Goal: Task Accomplishment & Management: Manage account settings

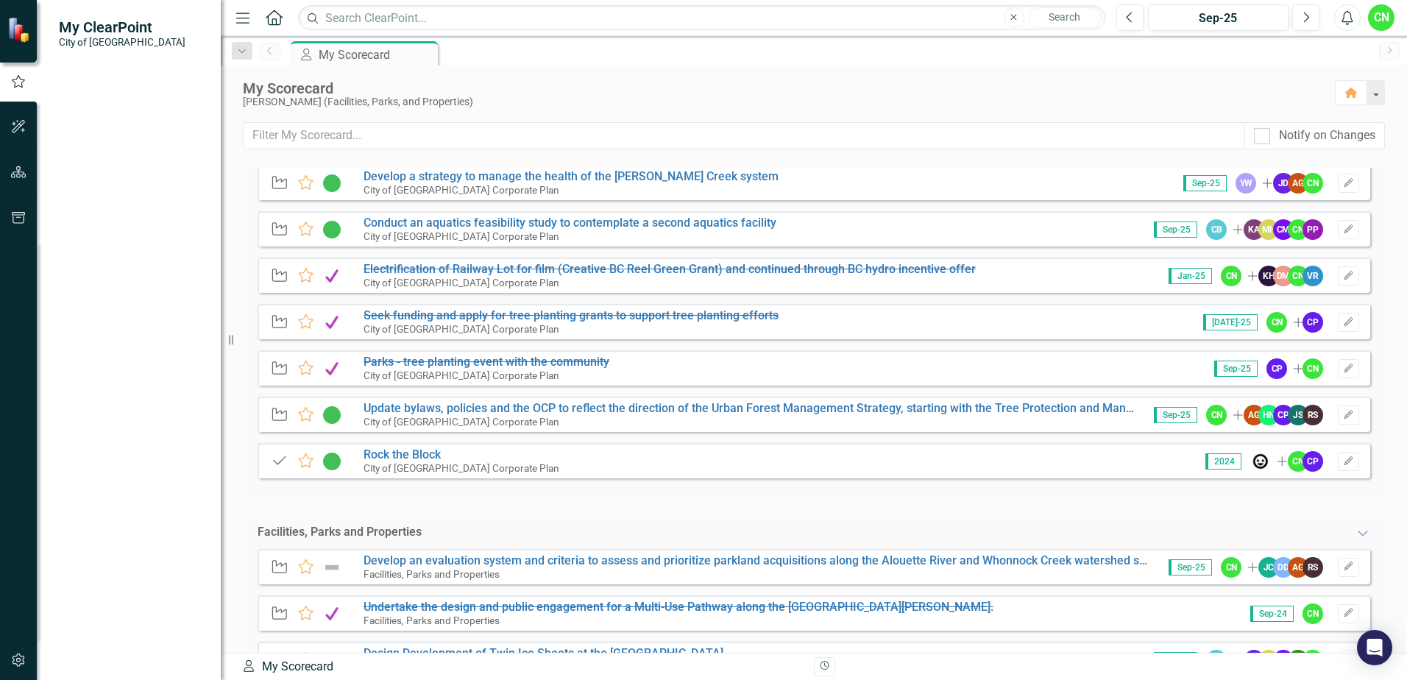
scroll to position [368, 0]
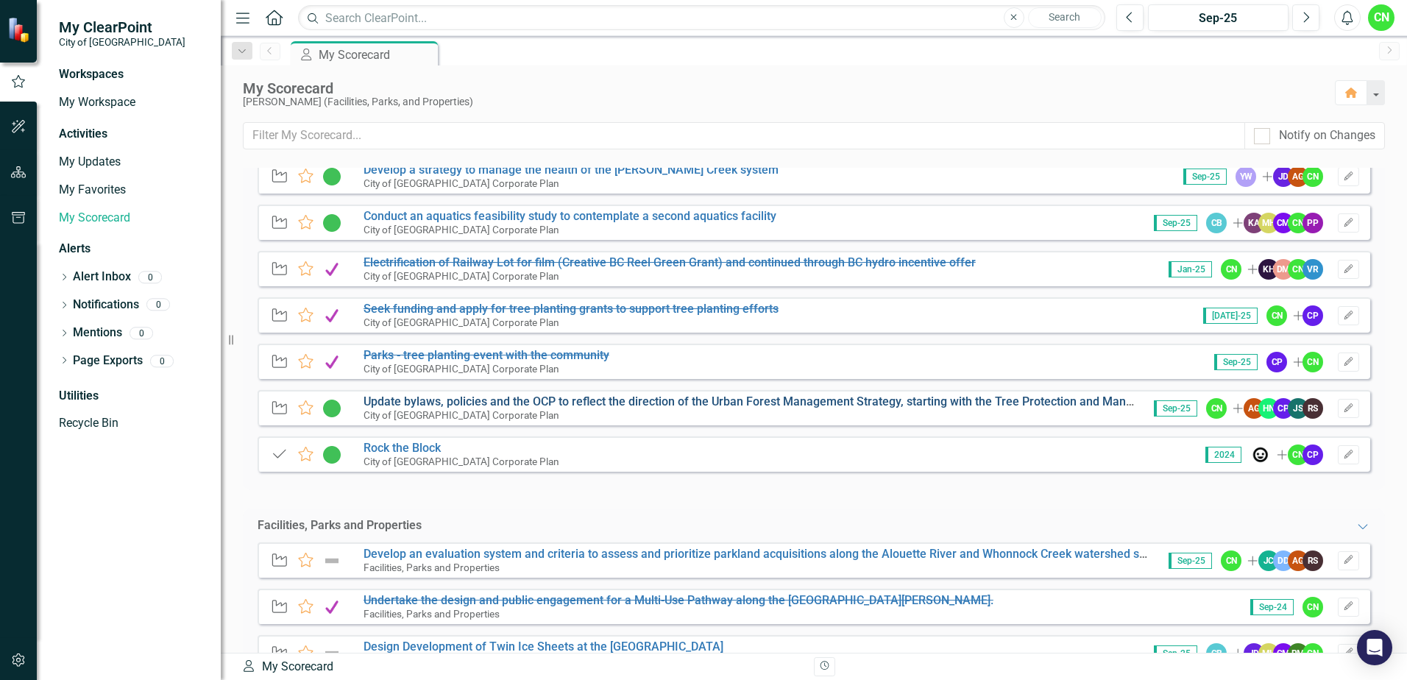
click at [410, 397] on link "Update bylaws, policies and the OCP to reflect the direction of the Urban Fores…" at bounding box center [786, 401] width 844 height 14
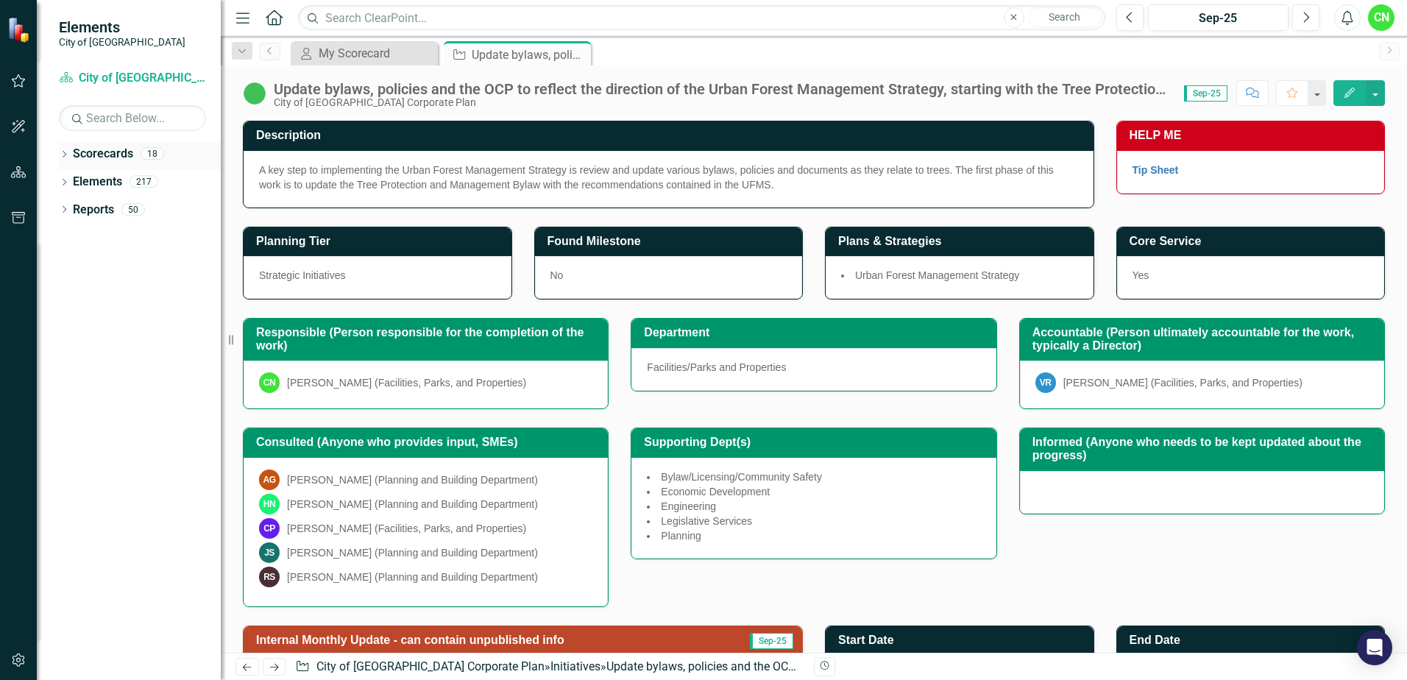
click at [62, 155] on icon "Dropdown" at bounding box center [64, 156] width 10 height 8
click at [124, 183] on link "City of [GEOGRAPHIC_DATA] Corporate Plan" at bounding box center [151, 182] width 140 height 17
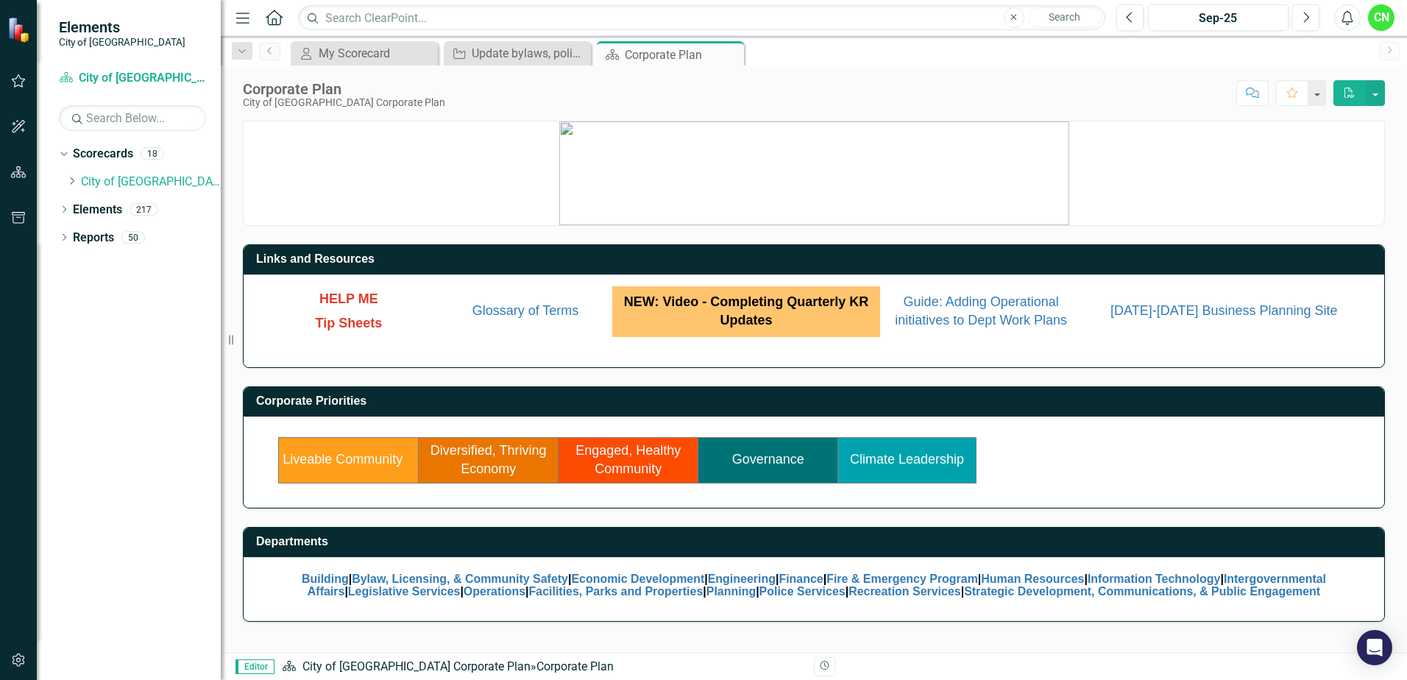
click at [629, 471] on link "Engaged, Healthy Community" at bounding box center [628, 460] width 105 height 34
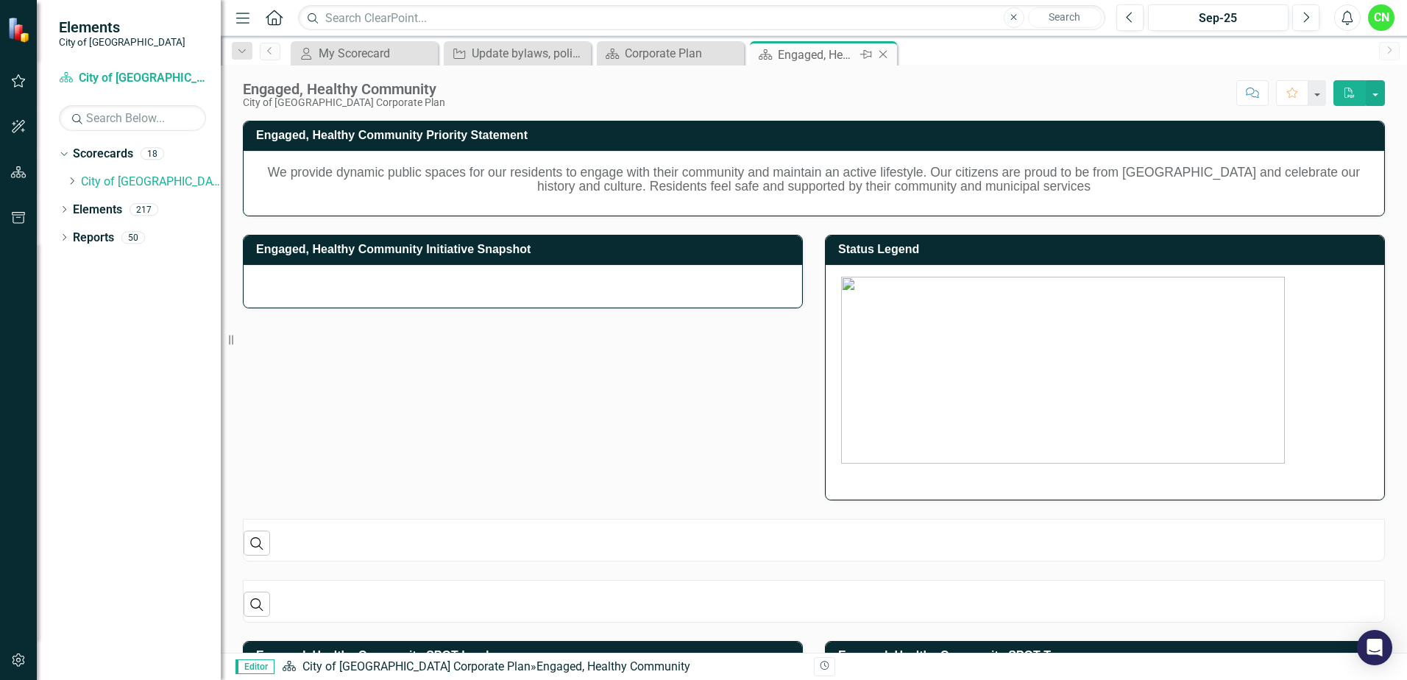
click at [885, 54] on icon "Close" at bounding box center [883, 55] width 15 height 12
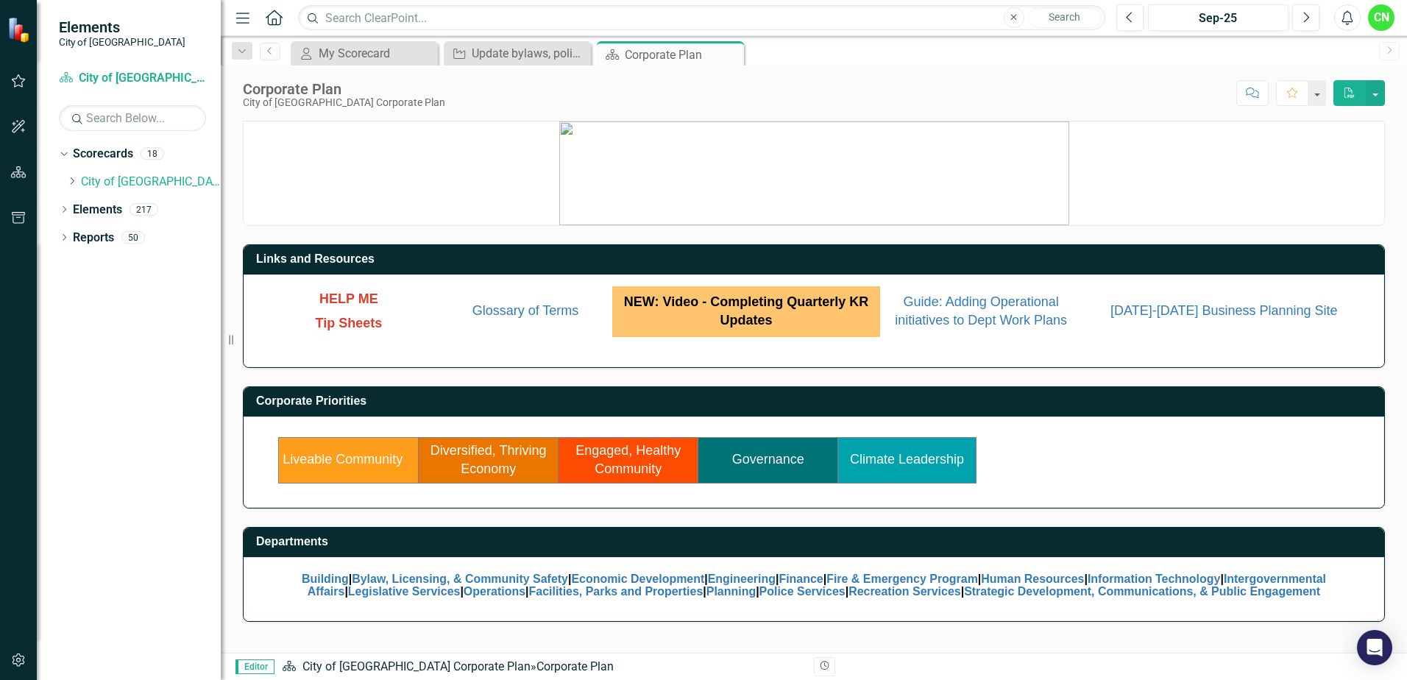
click at [893, 459] on link "Climate Leadership" at bounding box center [907, 459] width 114 height 15
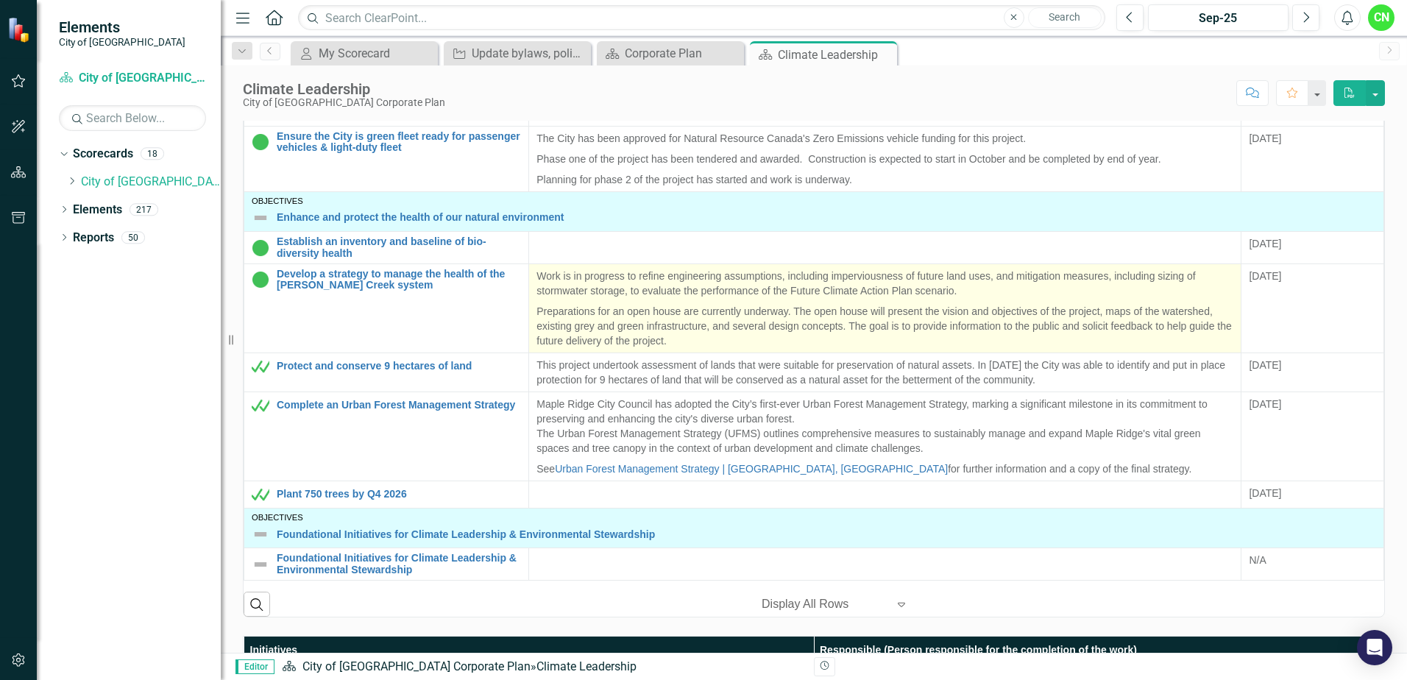
scroll to position [515, 0]
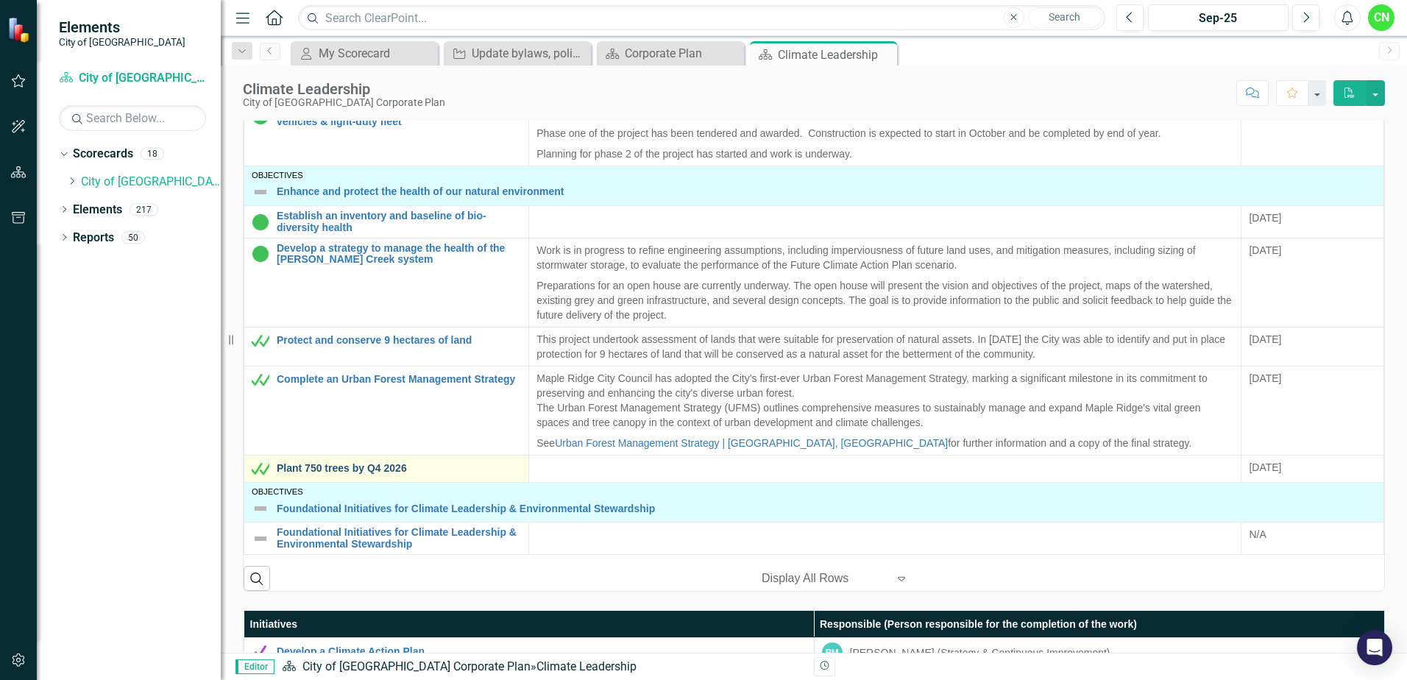
click at [353, 463] on link "Plant 750 trees by Q4 2026" at bounding box center [399, 468] width 244 height 11
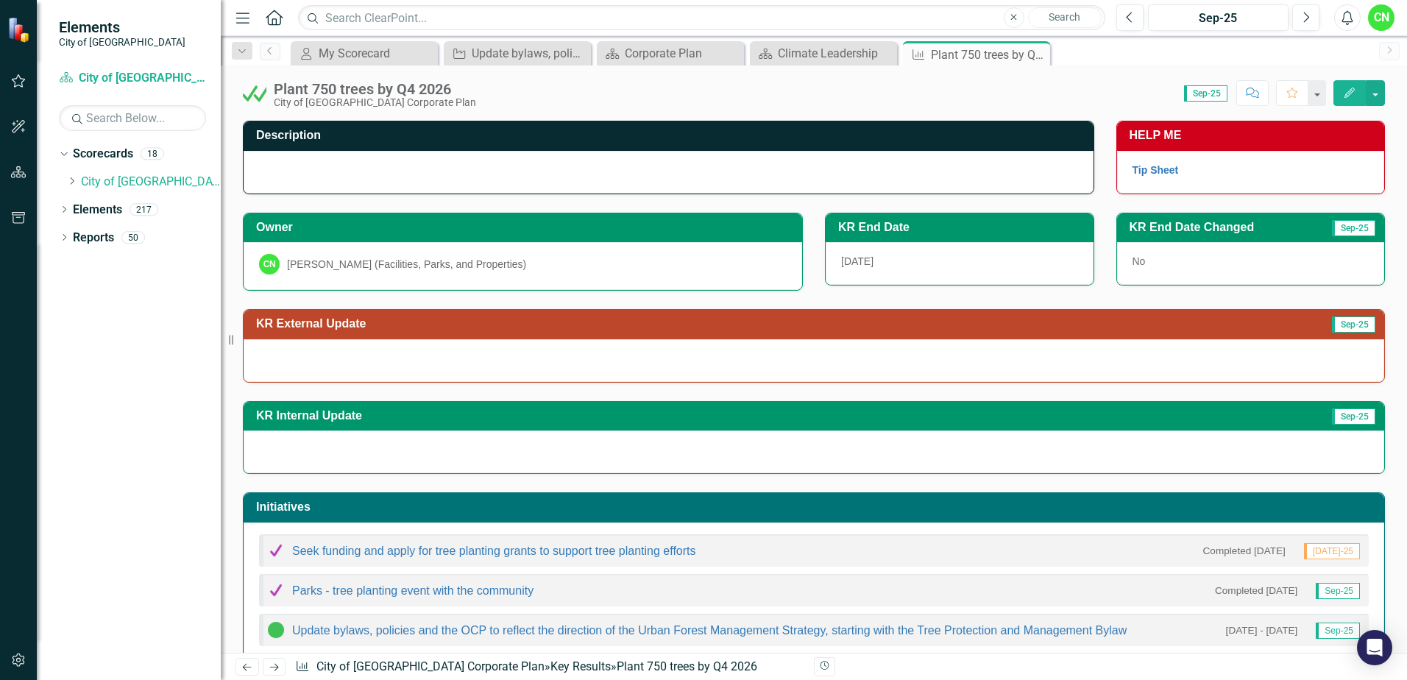
click at [319, 328] on h3 "KR External Update" at bounding box center [654, 323] width 796 height 13
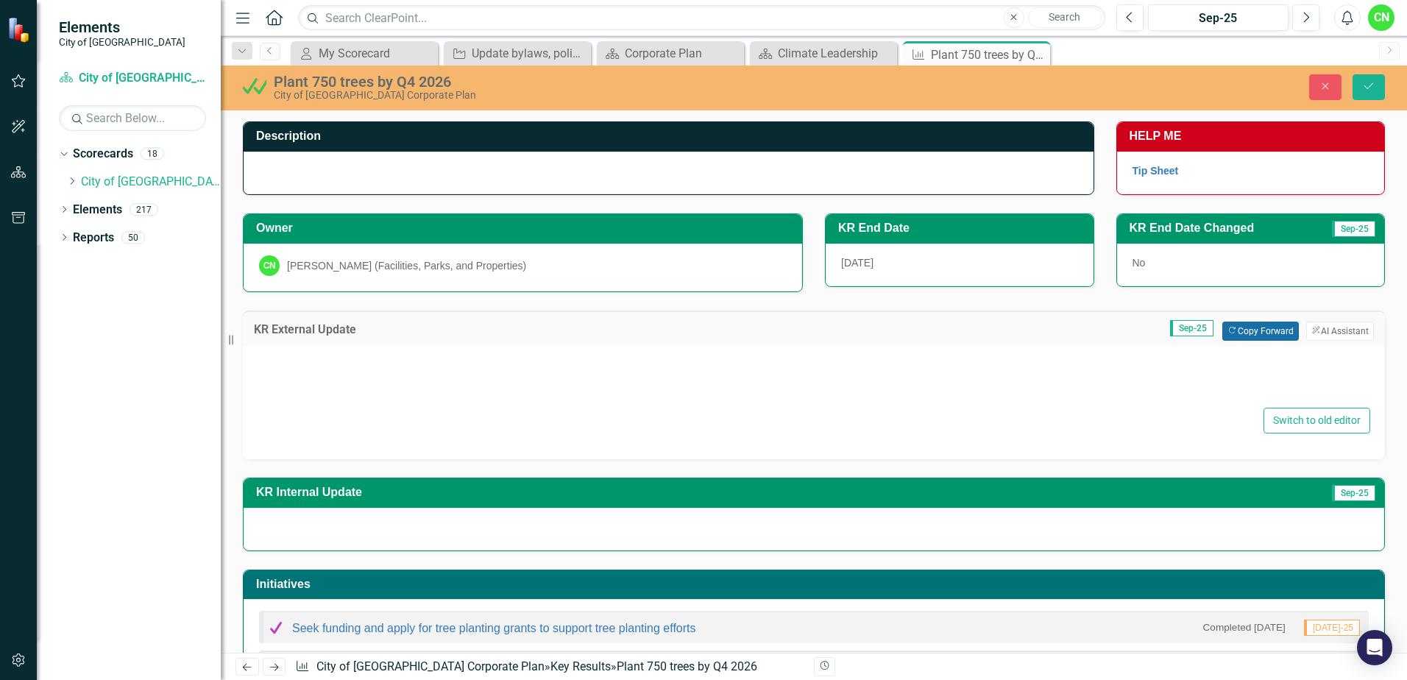
click at [1237, 336] on button "Copy Forward Copy Forward" at bounding box center [1260, 331] width 76 height 19
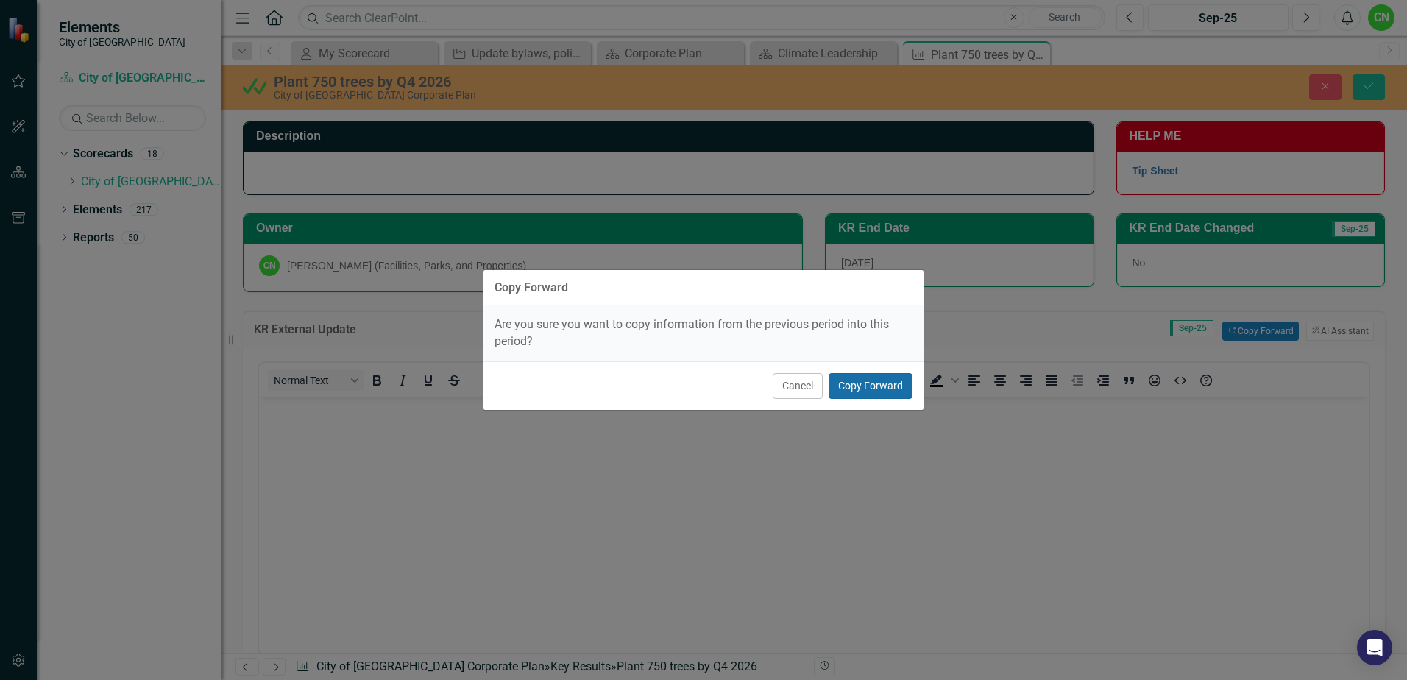
click at [857, 389] on button "Copy Forward" at bounding box center [871, 386] width 84 height 26
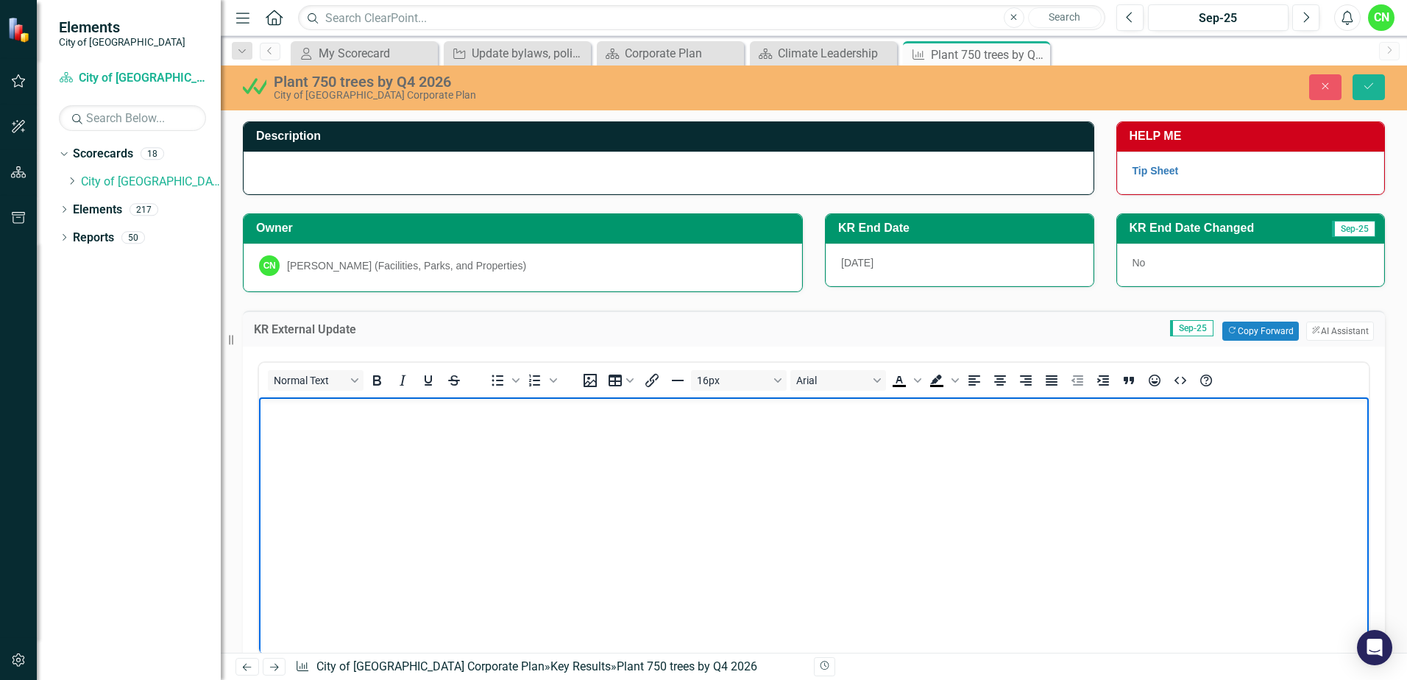
click at [509, 506] on body "Rich Text Area. Press ALT-0 for help." at bounding box center [814, 507] width 1110 height 221
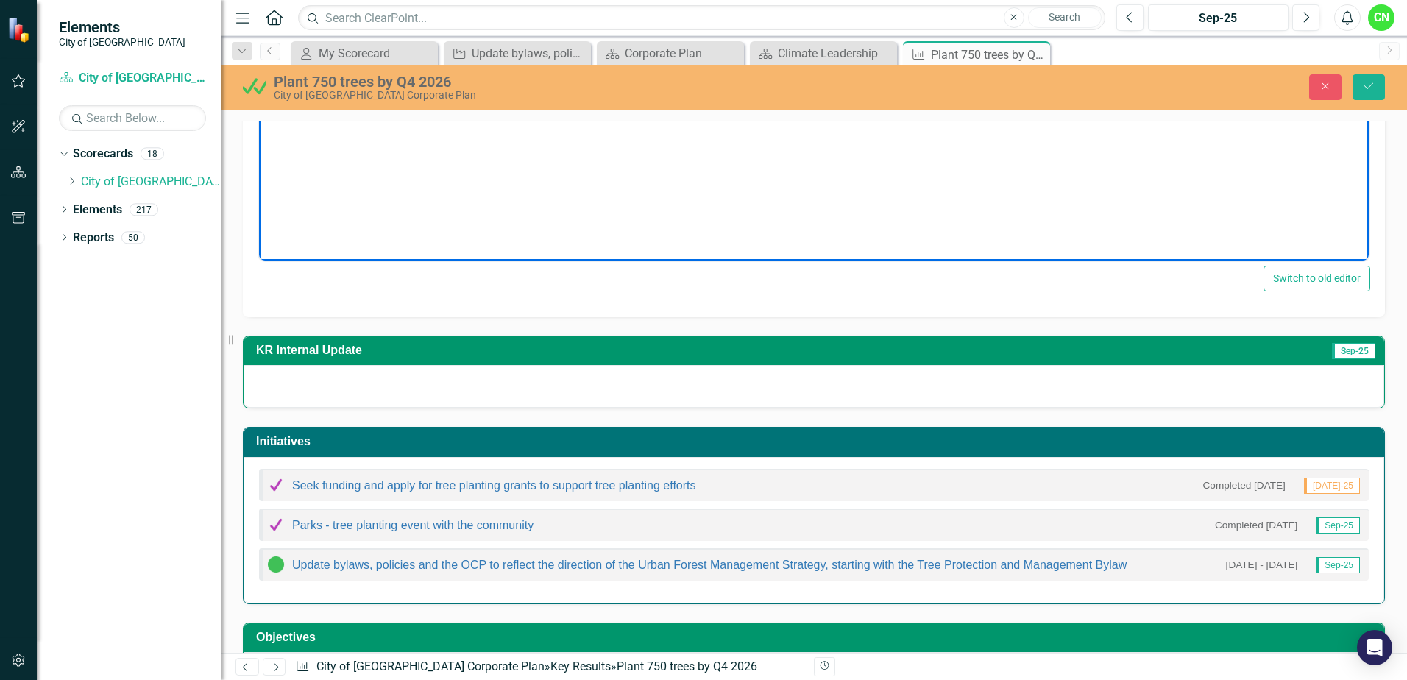
scroll to position [475, 0]
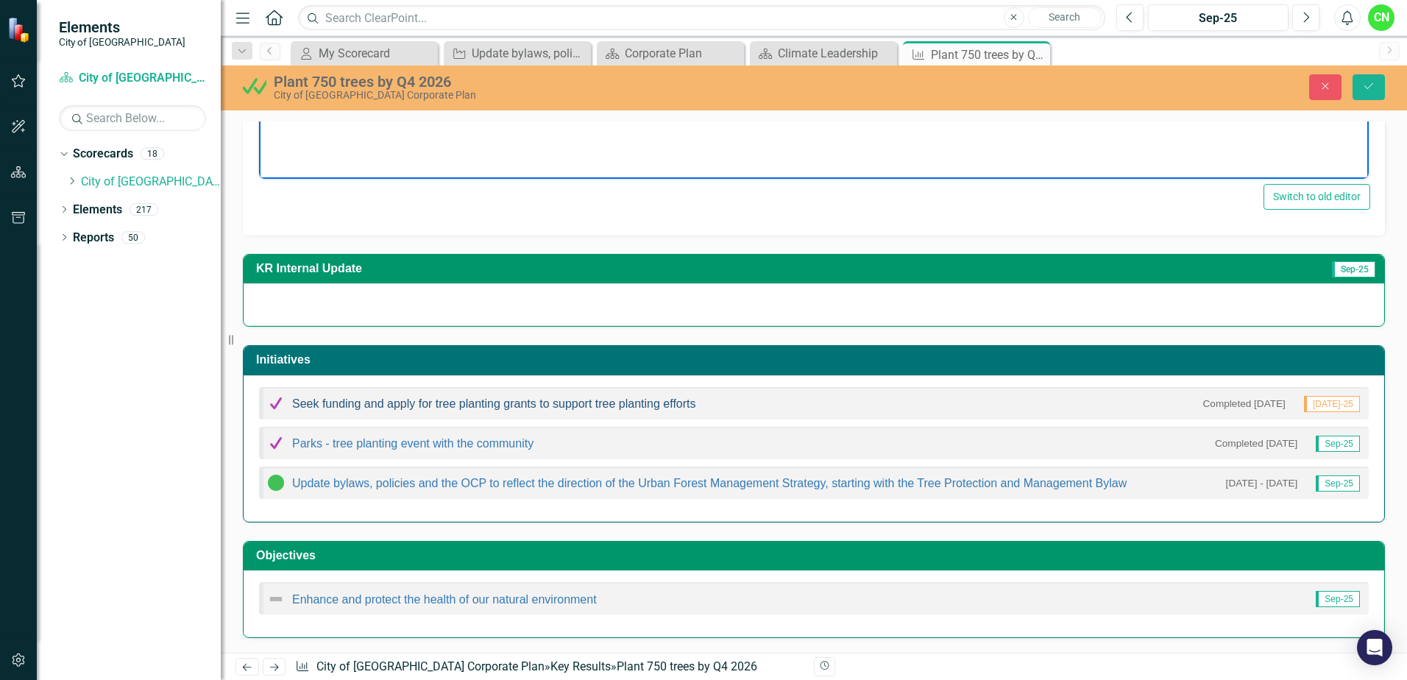
click at [431, 408] on link "Seek funding and apply for tree planting grants to support tree planting efforts" at bounding box center [494, 403] width 404 height 13
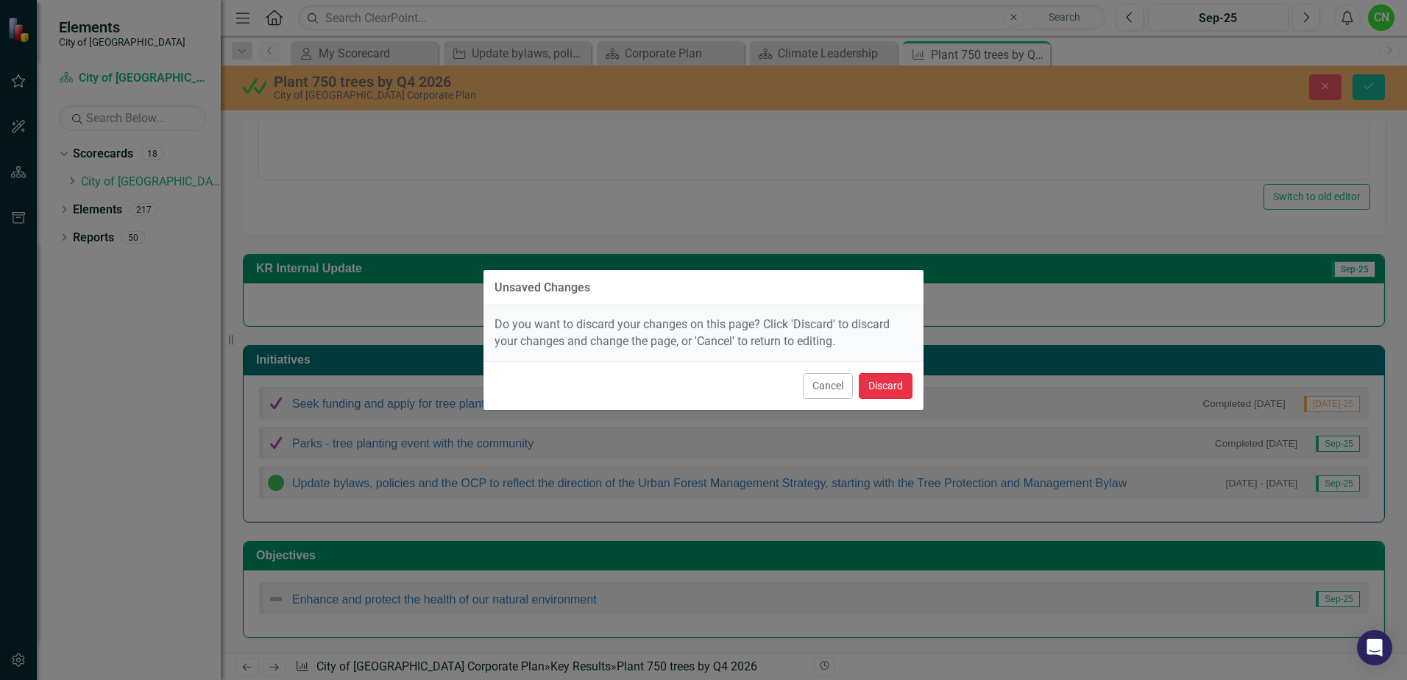
click at [889, 386] on button "Discard" at bounding box center [886, 386] width 54 height 26
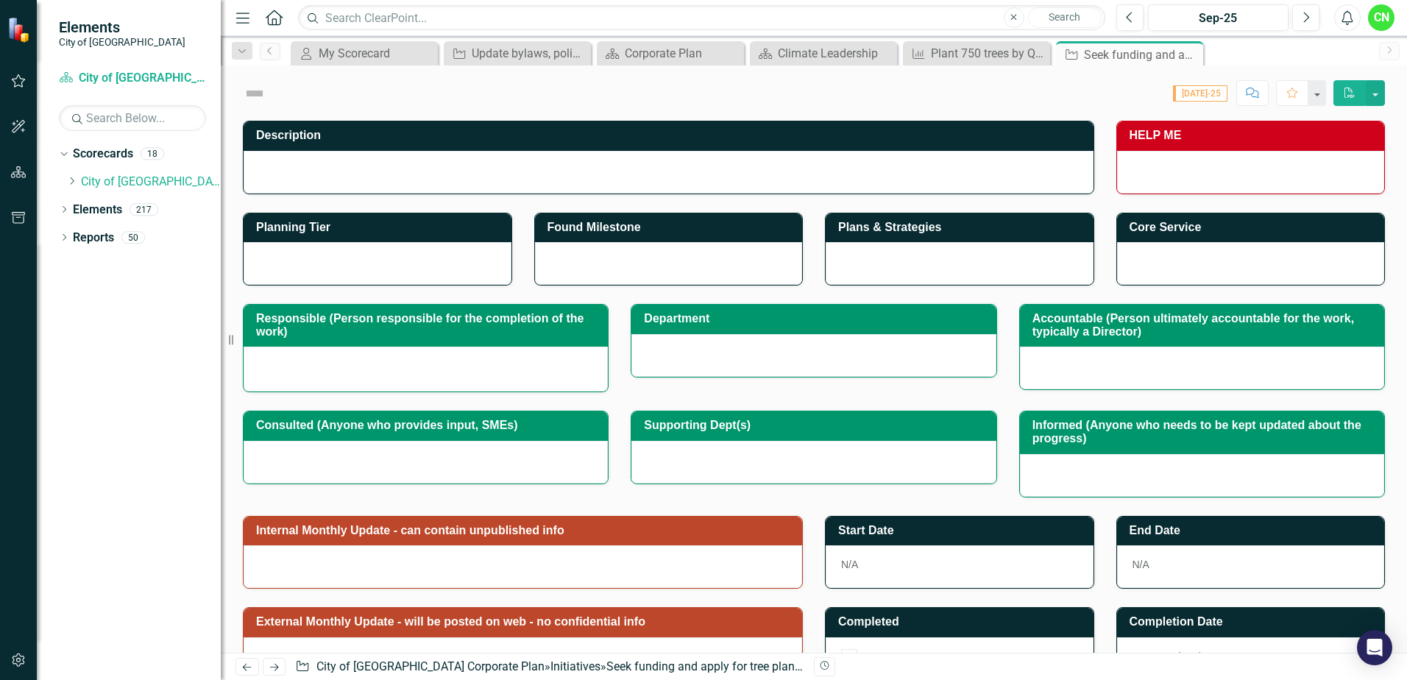
checkbox input "true"
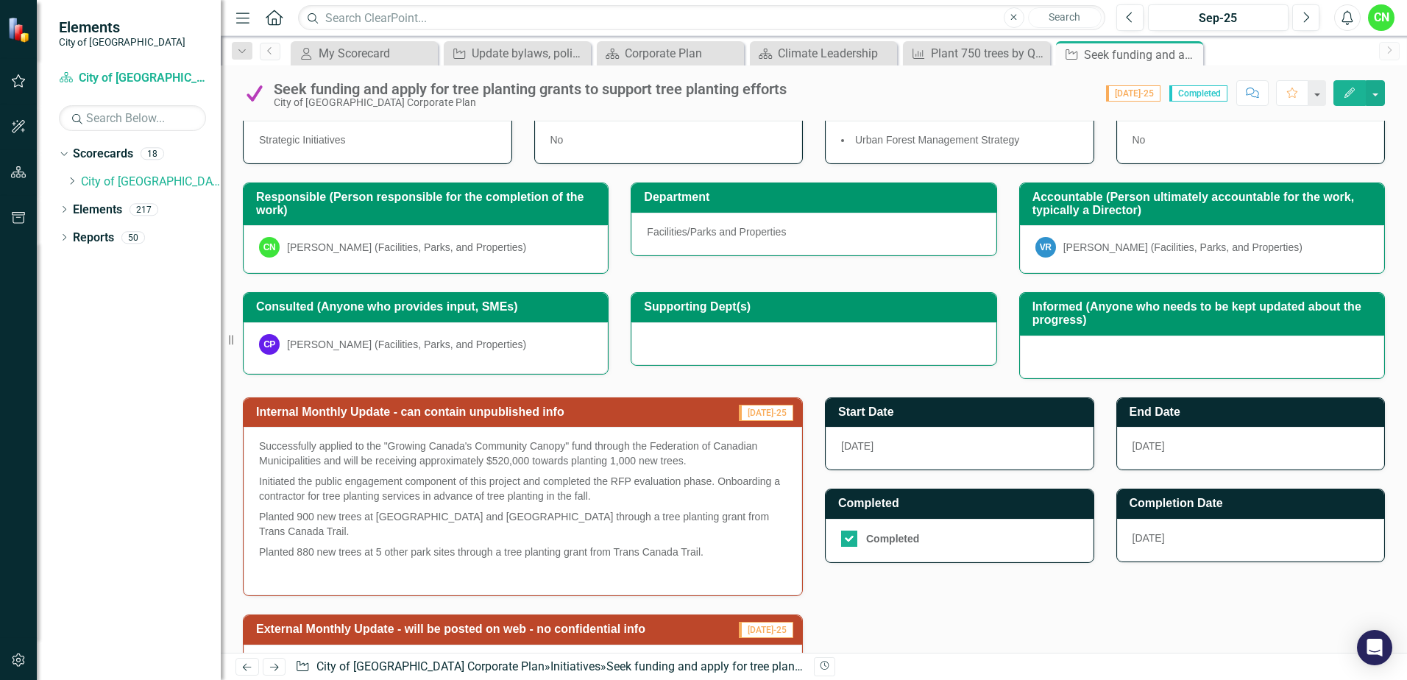
scroll to position [221, 0]
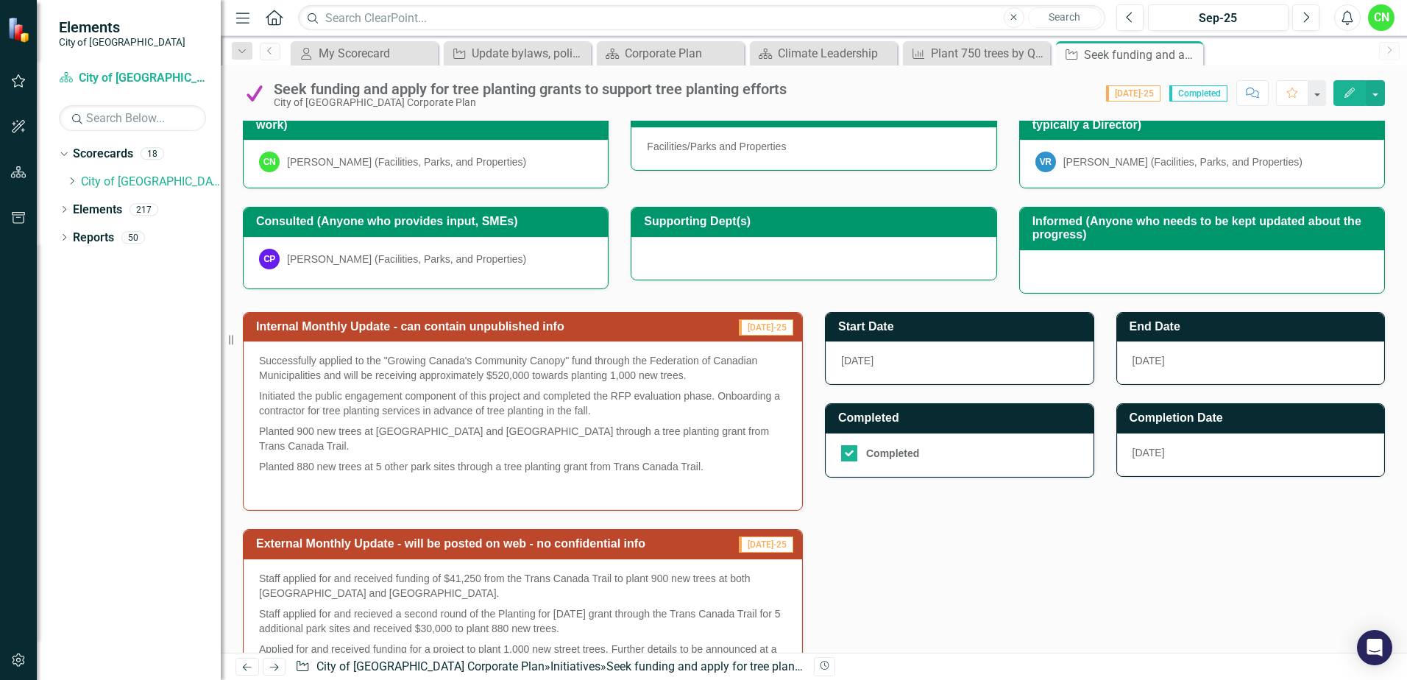
click at [498, 425] on p "Planted 900 new trees at [GEOGRAPHIC_DATA] and [GEOGRAPHIC_DATA] through a tree…" at bounding box center [523, 438] width 528 height 35
click at [454, 470] on p "Planted 880 new trees at 5 other park sites through a tree planting grant from …" at bounding box center [523, 466] width 528 height 21
drag, startPoint x: 258, startPoint y: 359, endPoint x: 442, endPoint y: 396, distance: 187.6
click at [442, 397] on div "Successfully applied to the "Growing Canada's Community Canopy" fund through th…" at bounding box center [523, 426] width 559 height 169
click at [442, 394] on p "Initiated the public engagement component of this project and completed the RFP…" at bounding box center [523, 403] width 528 height 35
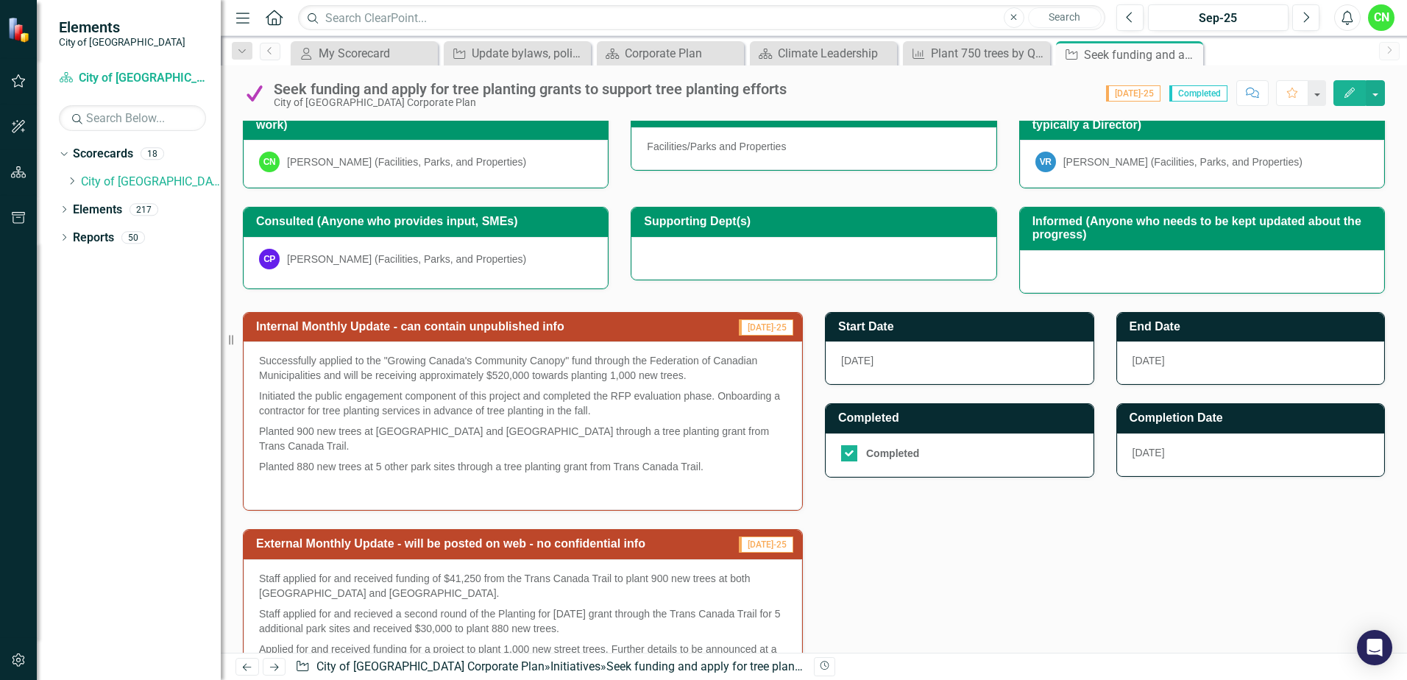
click at [442, 394] on p "Initiated the public engagement component of this project and completed the RFP…" at bounding box center [523, 403] width 528 height 35
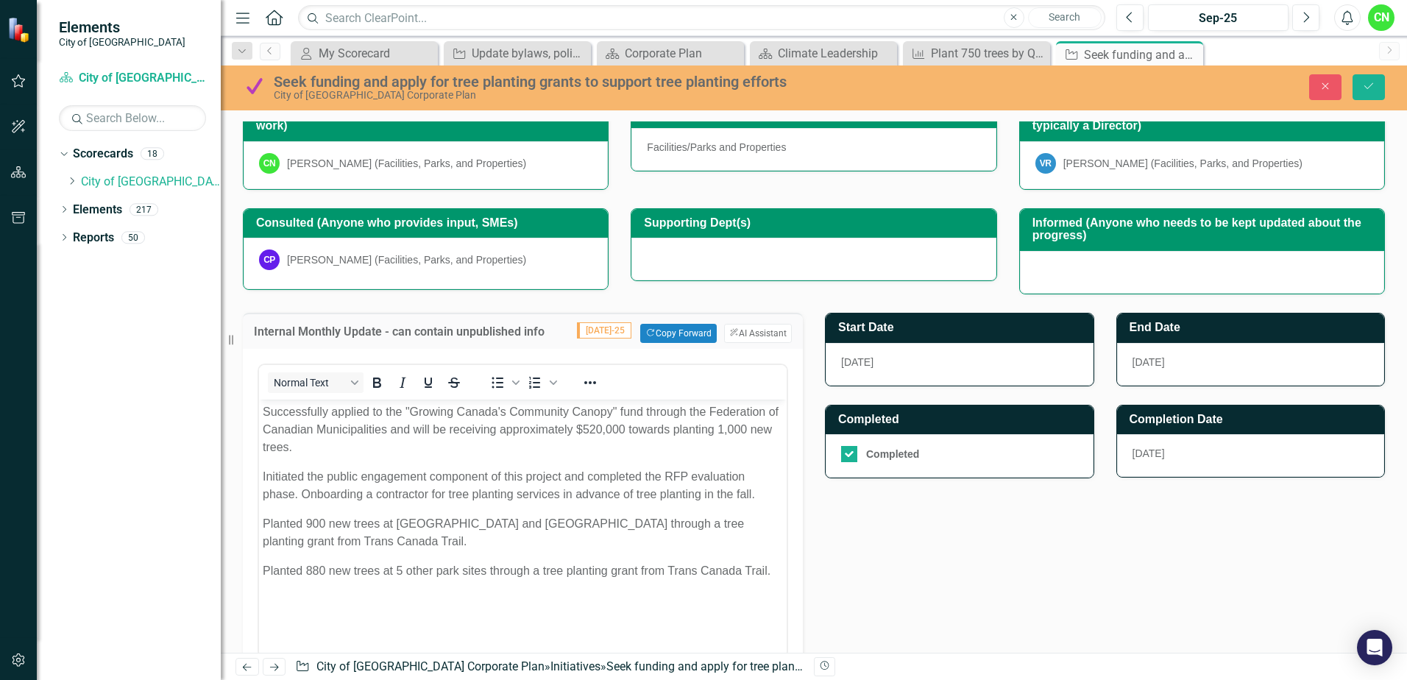
scroll to position [0, 0]
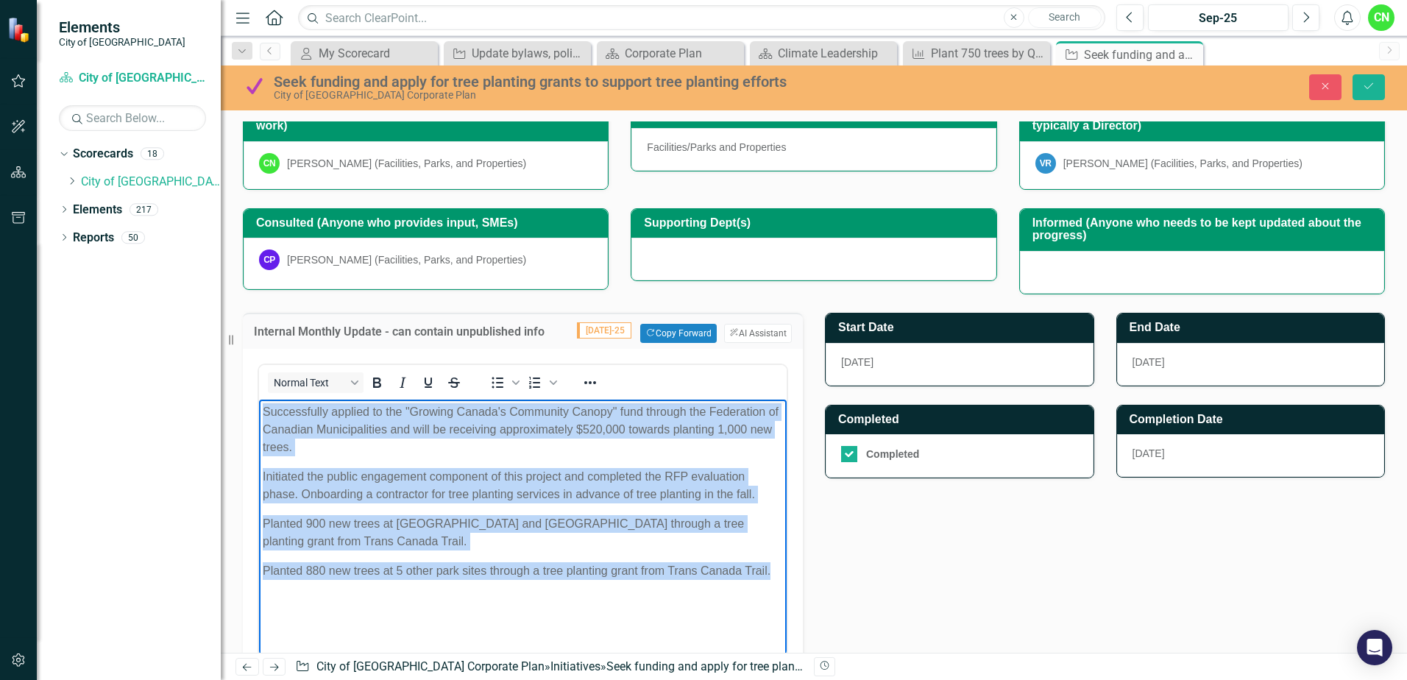
drag, startPoint x: 266, startPoint y: 411, endPoint x: 811, endPoint y: 558, distance: 564.7
click at [787, 558] on html "Successfully applied to the "Growing Canada's Community Canopy" fund through th…" at bounding box center [523, 512] width 528 height 225
copy body "Successfully applied to the "Growing Canada's Community Canopy" fund through th…"
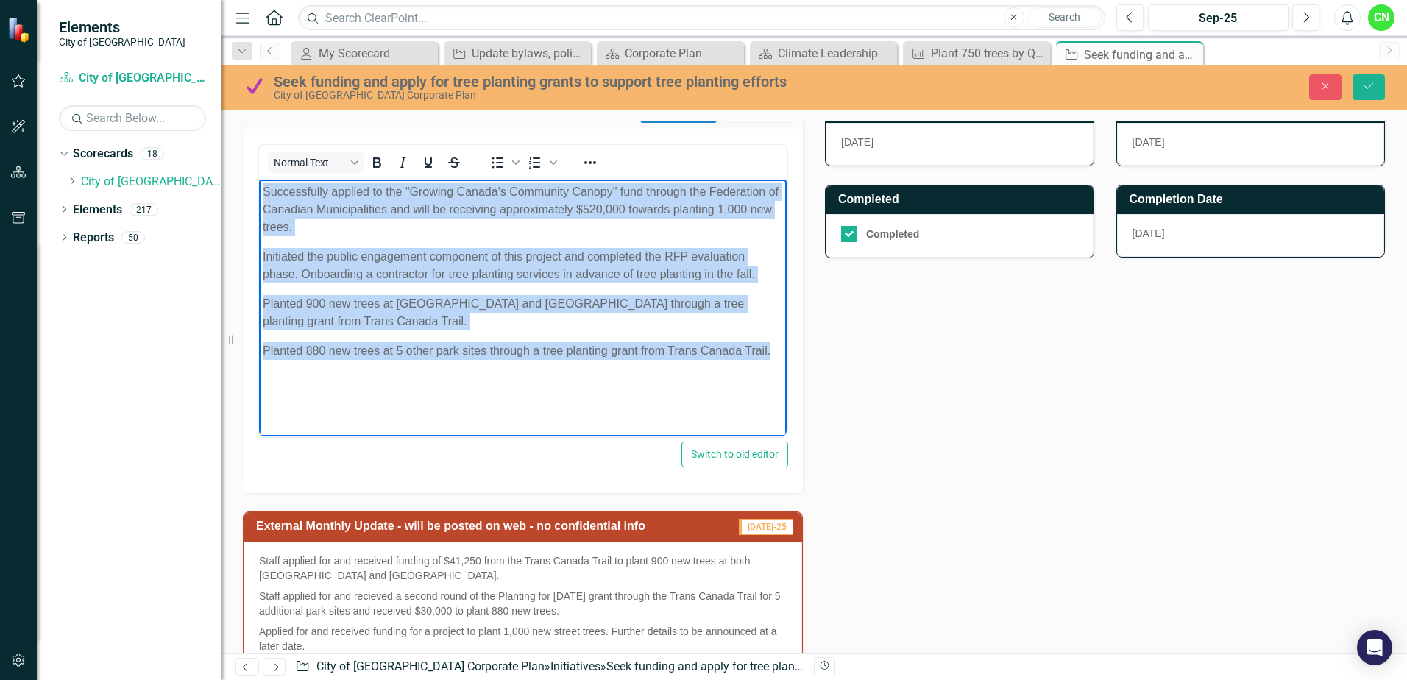
scroll to position [442, 0]
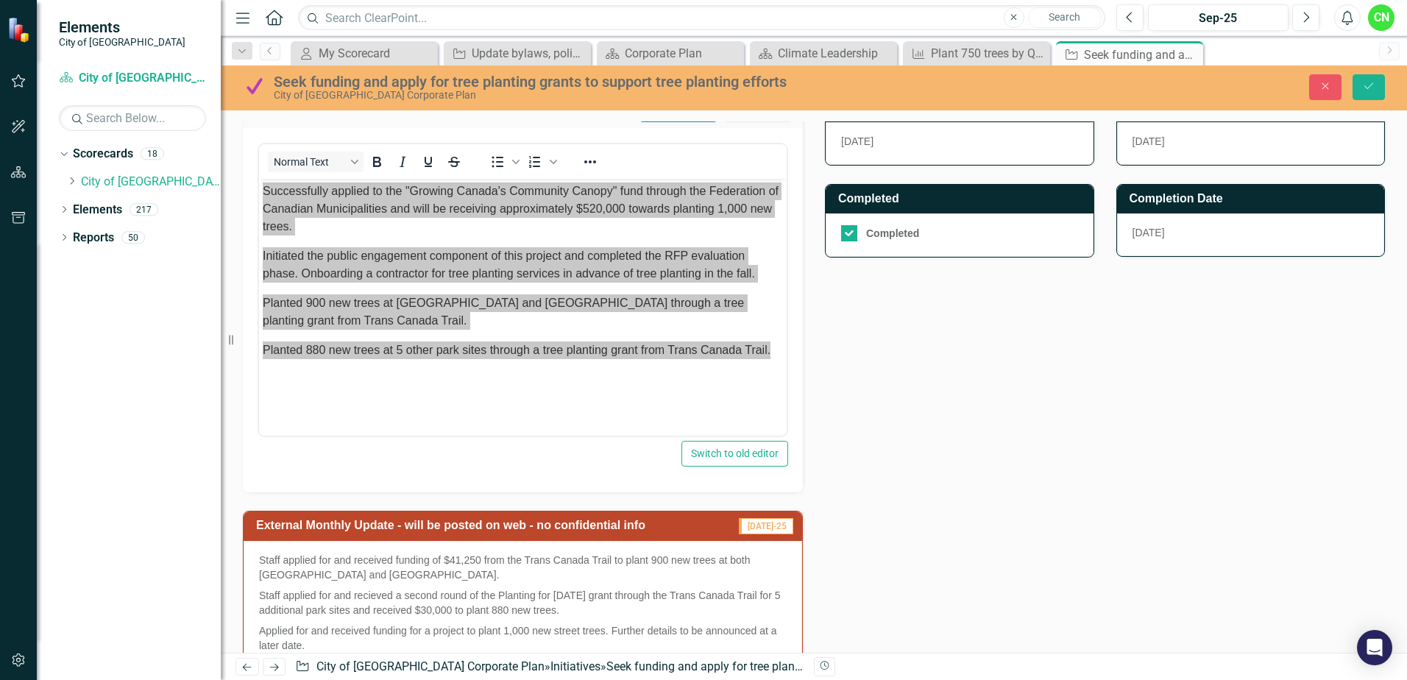
click at [548, 606] on p "Staff applied for and recieved a second round of the Planting for [DATE] grant …" at bounding box center [523, 602] width 528 height 35
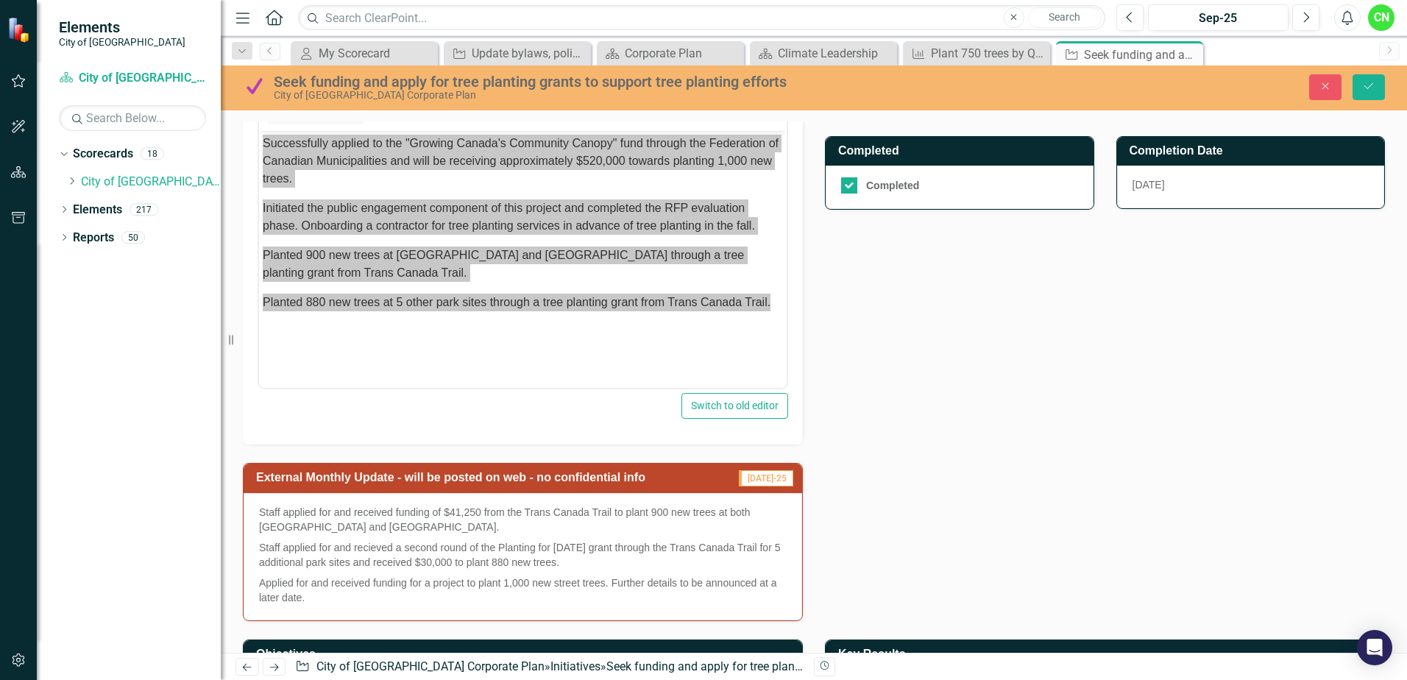
scroll to position [515, 0]
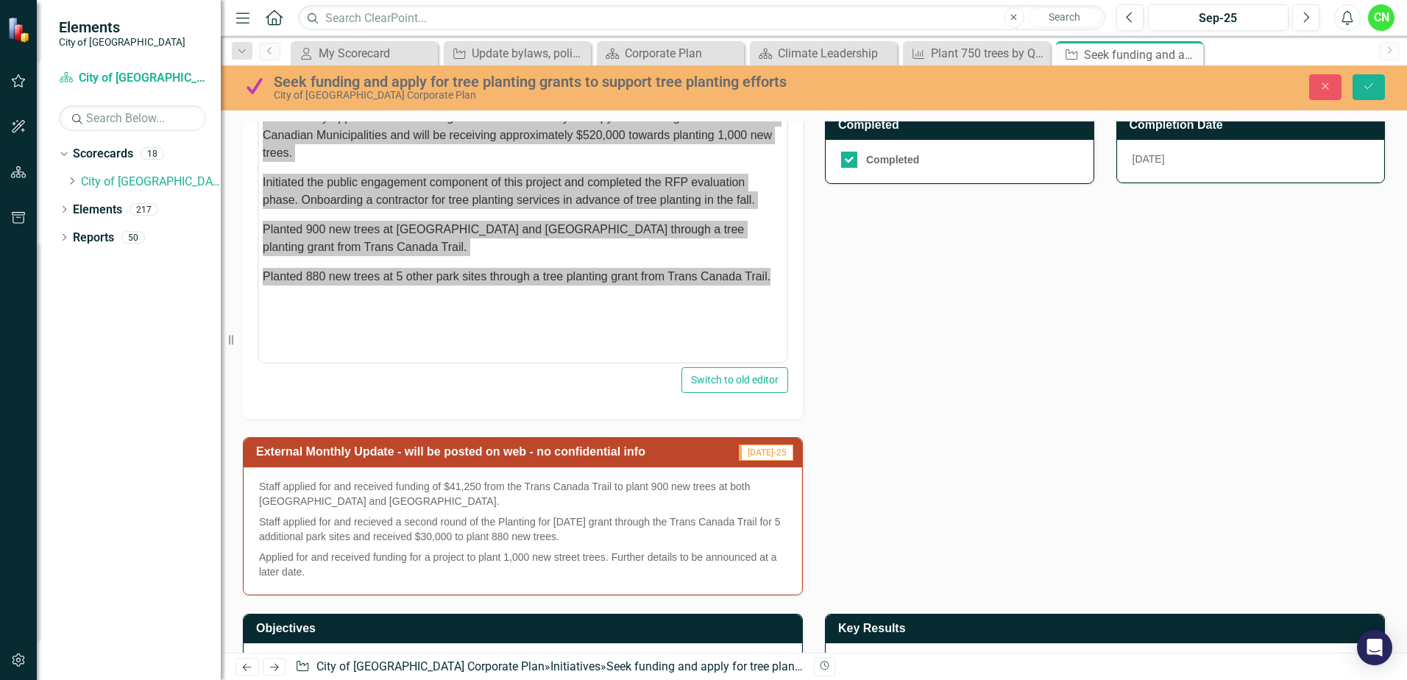
click at [269, 529] on p "Staff applied for and recieved a second round of the Planting for [DATE] grant …" at bounding box center [523, 529] width 528 height 35
drag, startPoint x: 260, startPoint y: 483, endPoint x: 405, endPoint y: 562, distance: 165.0
click at [405, 569] on span "Staff applied for and received funding of $41,250 from the Trans Canada Trail t…" at bounding box center [523, 529] width 528 height 100
click at [404, 559] on p "Applied for and received funding for a project to plant 1,000 new street trees.…" at bounding box center [523, 563] width 528 height 32
click at [316, 575] on p "Applied for and received funding for a project to plant 1,000 new street trees.…" at bounding box center [523, 563] width 528 height 32
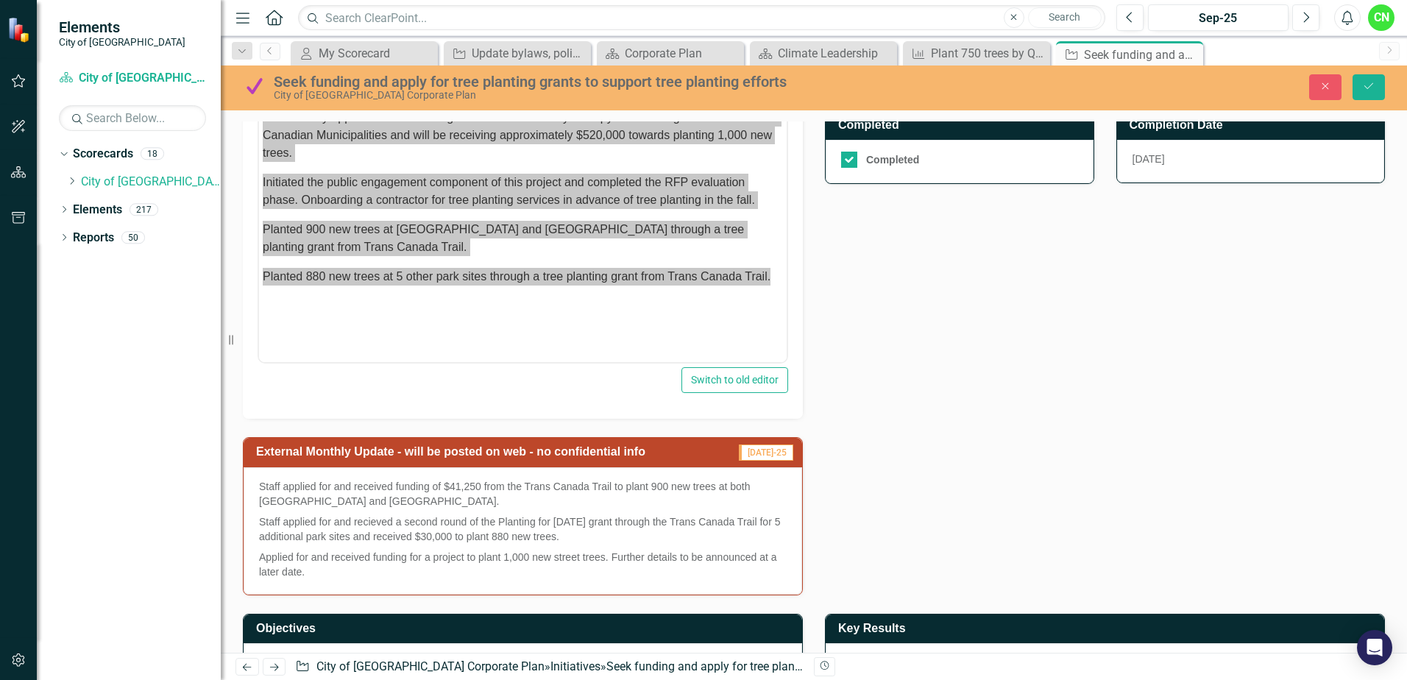
click at [617, 500] on p "Staff applied for and received funding of $41,250 from the Trans Canada Trail t…" at bounding box center [523, 495] width 528 height 32
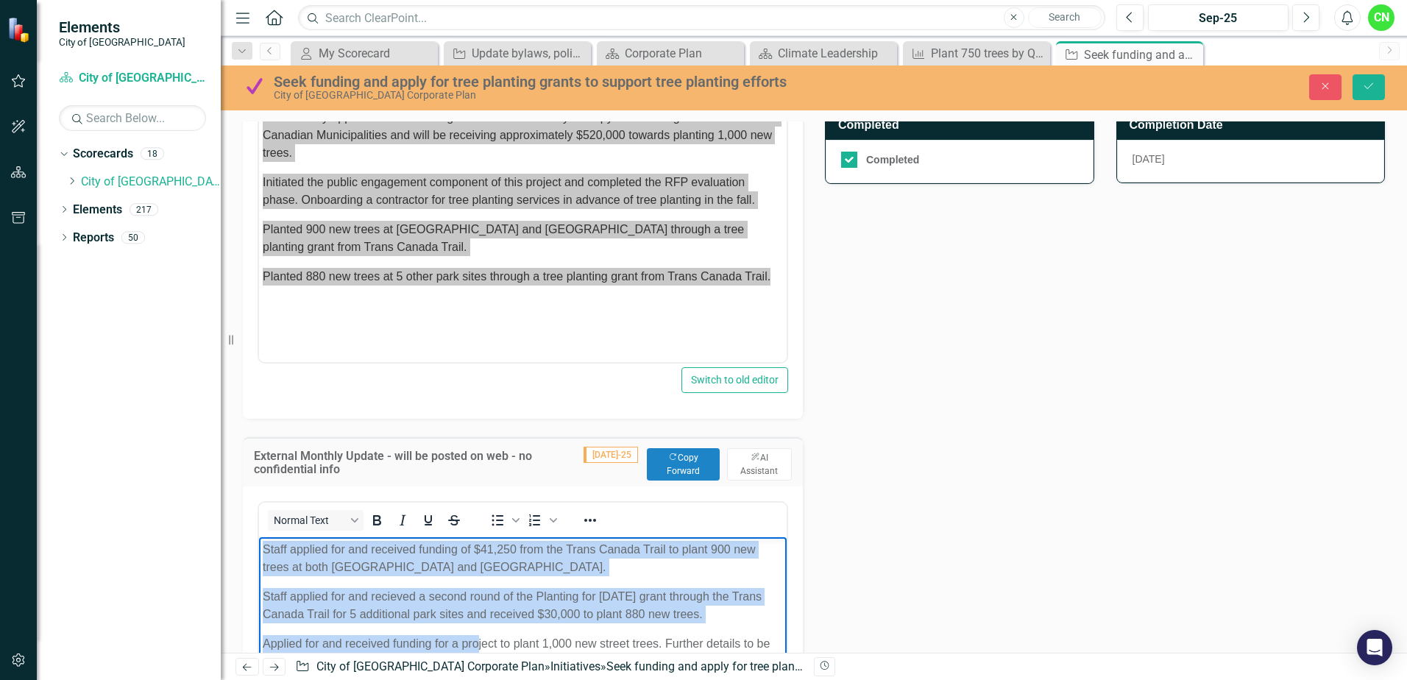
scroll to position [736, 0]
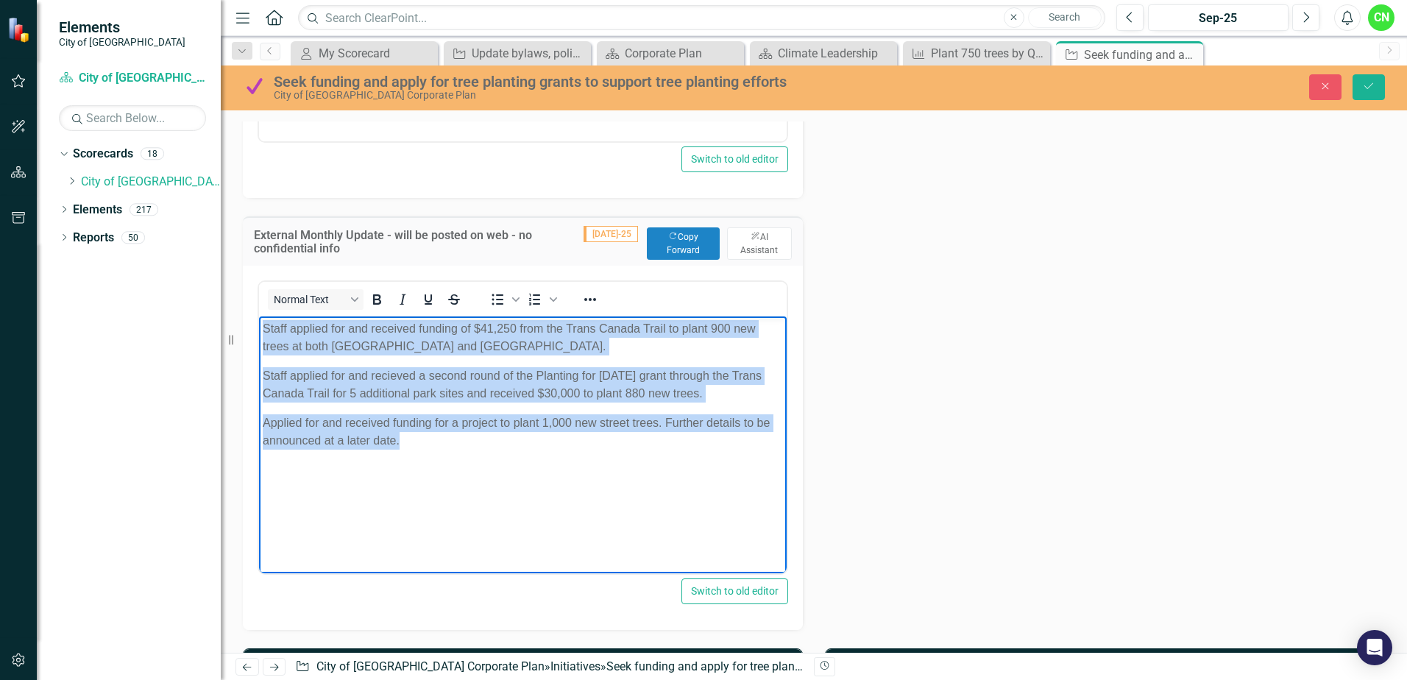
drag, startPoint x: 265, startPoint y: 330, endPoint x: 484, endPoint y: 473, distance: 262.1
click at [484, 473] on body "Staff applied for and received funding of $41,250 from the Trans Canada Trail t…" at bounding box center [523, 426] width 528 height 221
copy body "Staff applied for and received funding of $41,250 from the Trans Canada Trail t…"
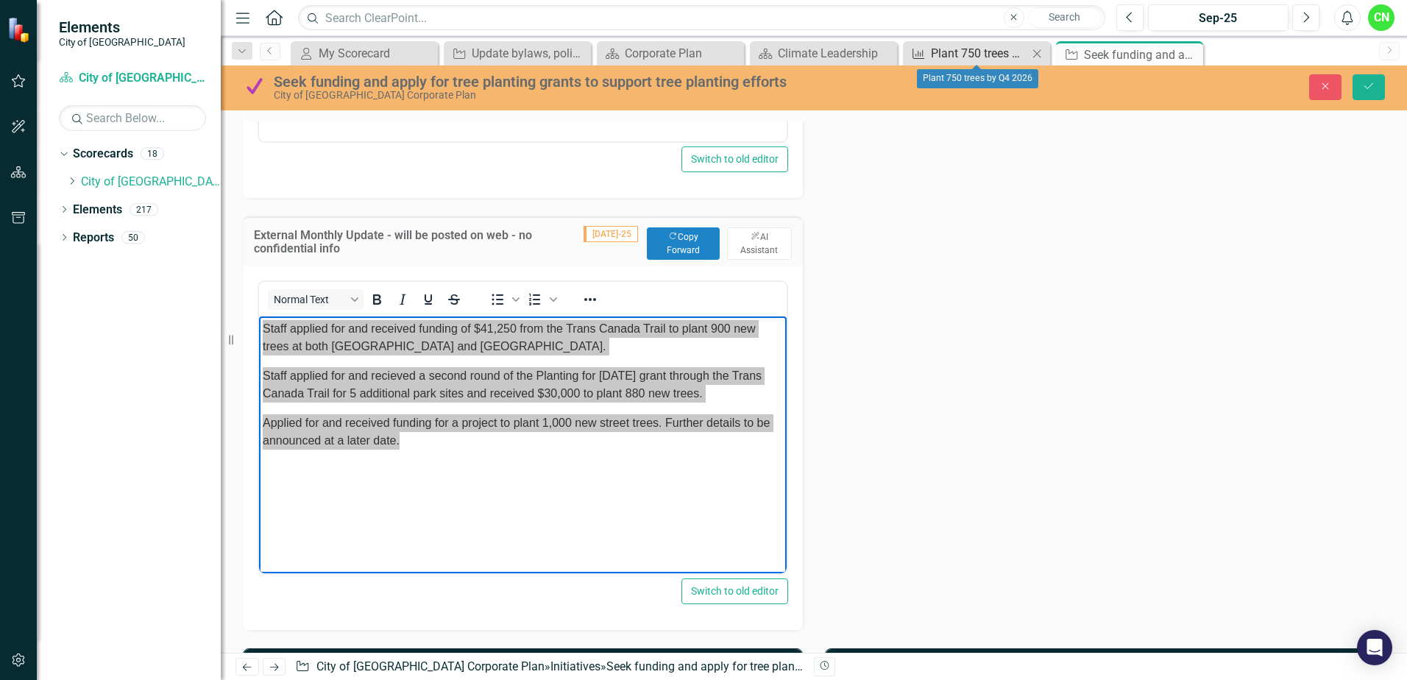
click at [933, 47] on div "Plant 750 trees by Q4 2026" at bounding box center [979, 53] width 97 height 18
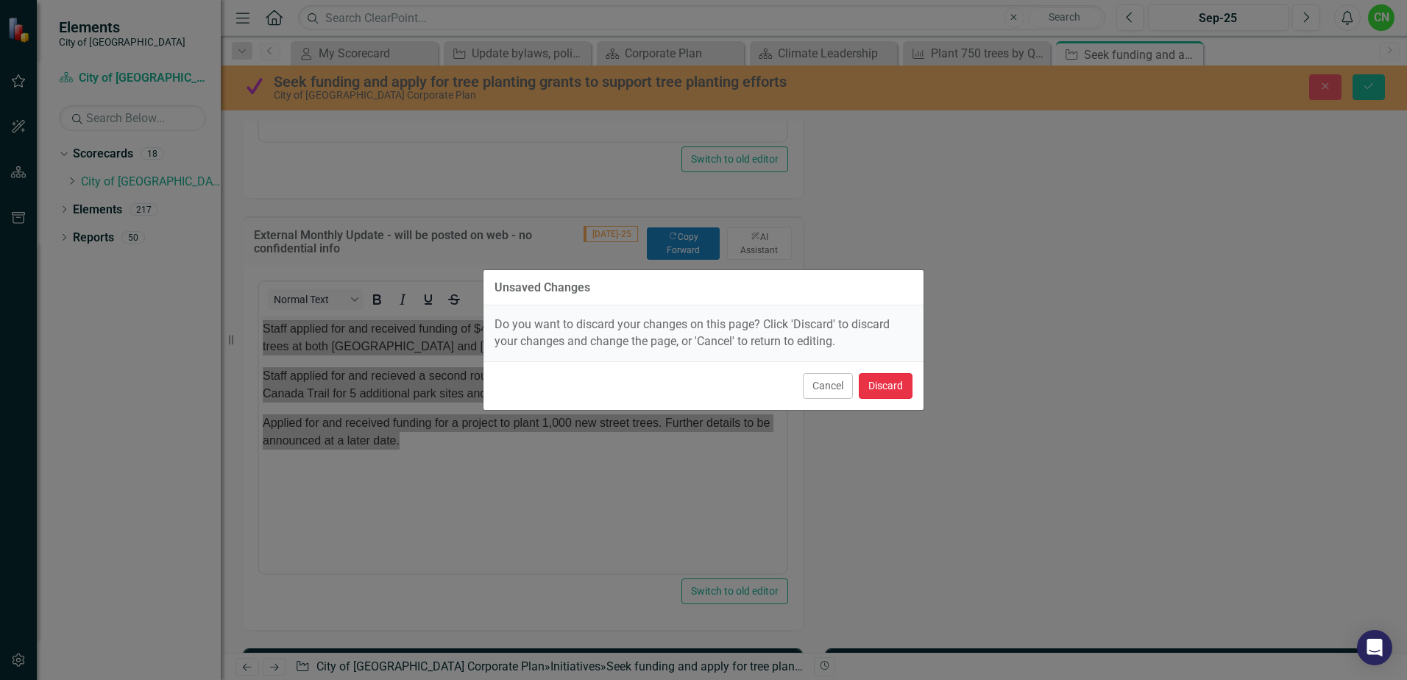
click at [873, 380] on button "Discard" at bounding box center [886, 386] width 54 height 26
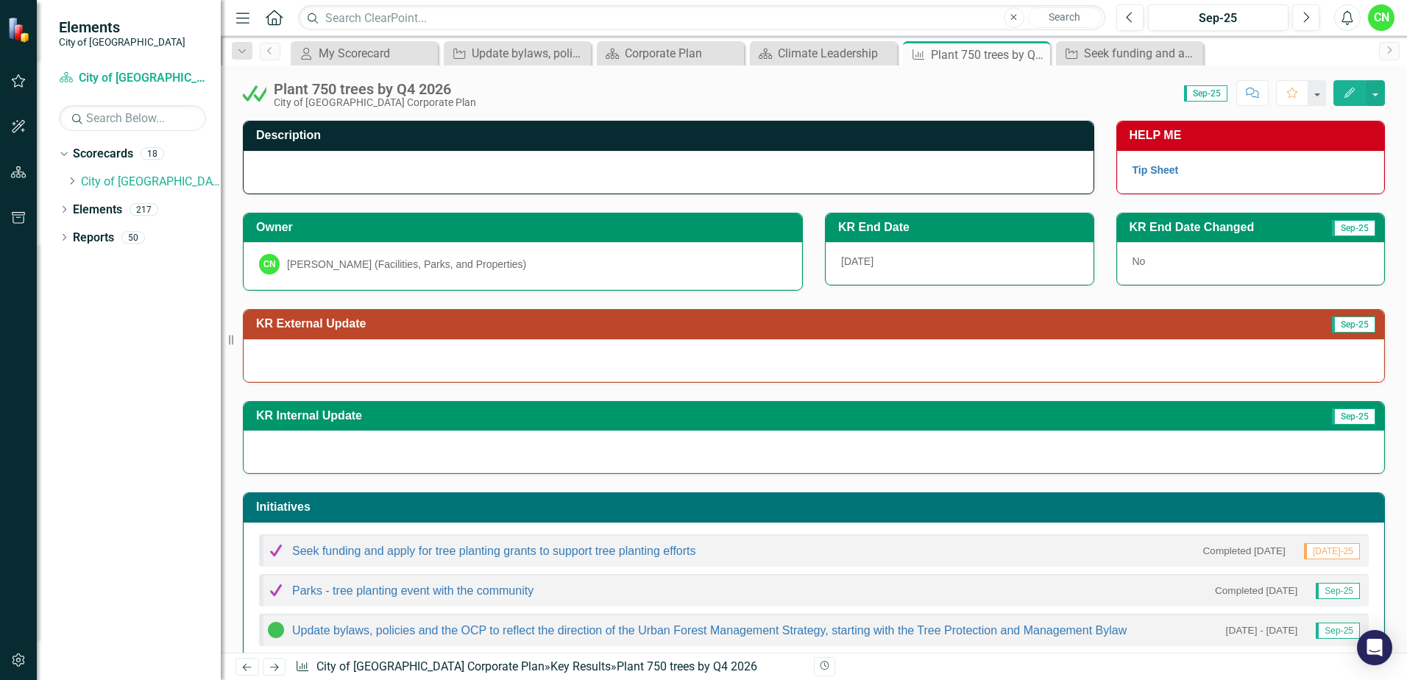
click at [386, 347] on div at bounding box center [814, 360] width 1141 height 43
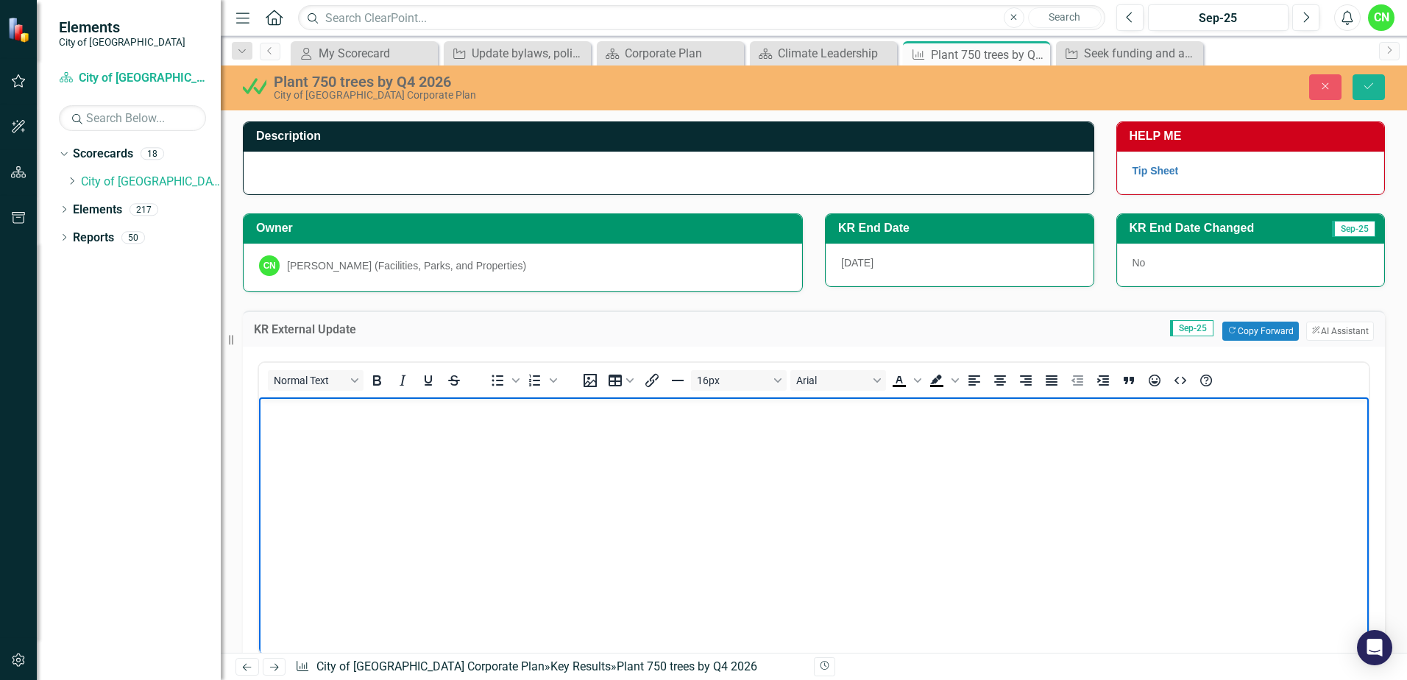
click at [391, 435] on body "Rich Text Area. Press ALT-0 for help." at bounding box center [814, 507] width 1110 height 221
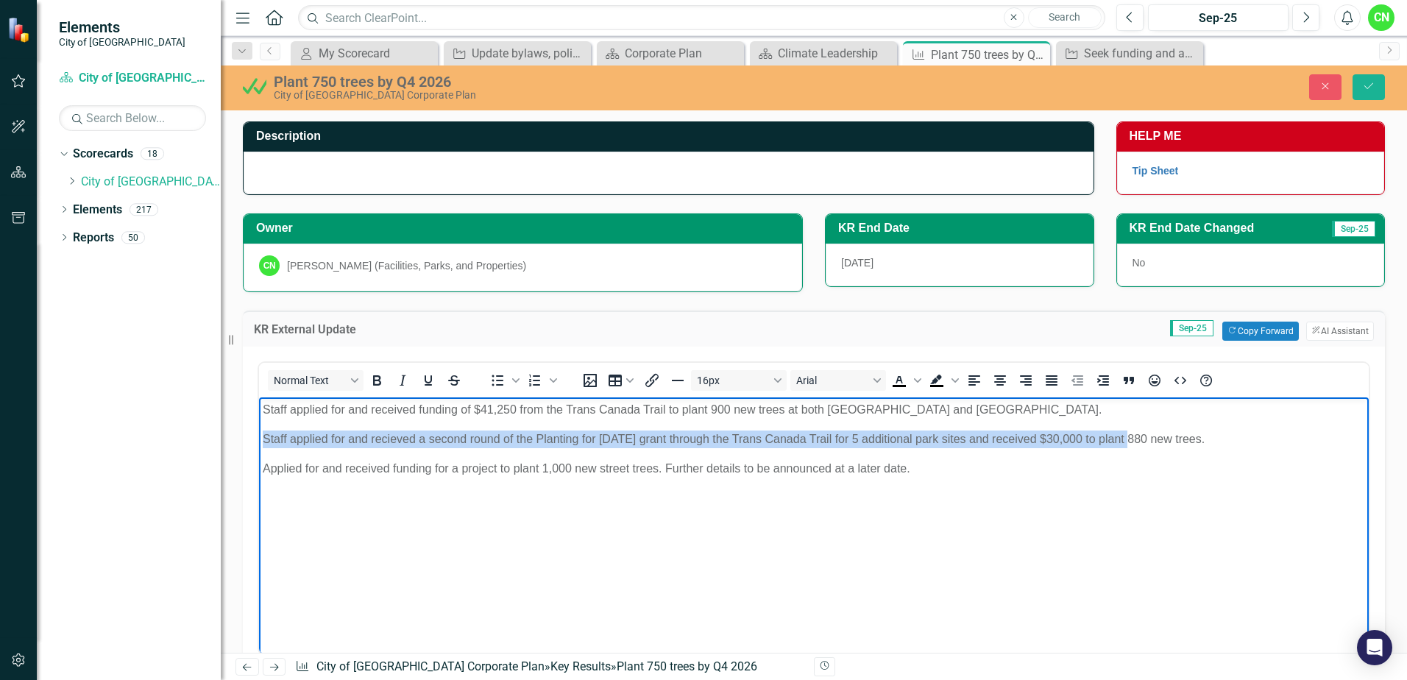
drag, startPoint x: 1137, startPoint y: 436, endPoint x: 261, endPoint y: 431, distance: 876.6
click at [261, 431] on body "Staff applied for and received funding of $41,250 from the Trans Canada Trail t…" at bounding box center [814, 507] width 1110 height 221
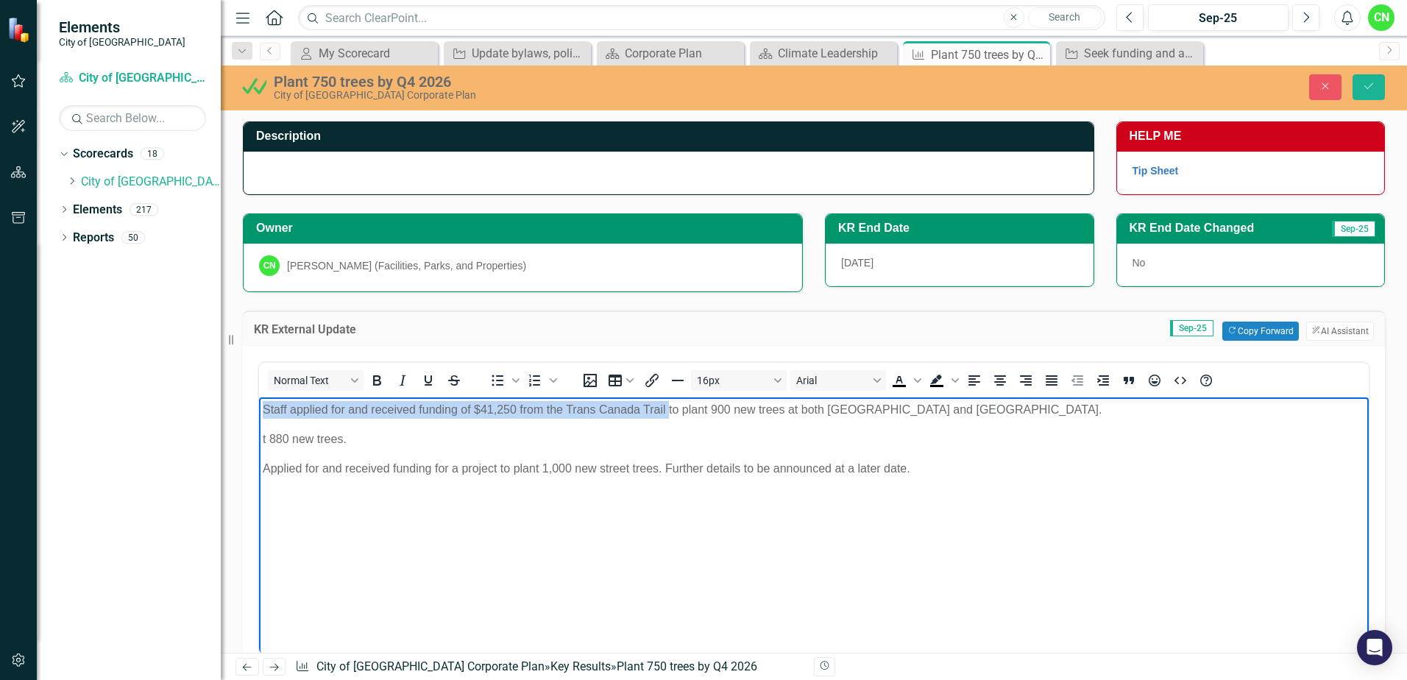
drag, startPoint x: 263, startPoint y: 409, endPoint x: 668, endPoint y: 408, distance: 405.5
click at [668, 408] on p "Staff applied for and received funding of $41,250 from the Trans Canada Trail t…" at bounding box center [814, 409] width 1103 height 18
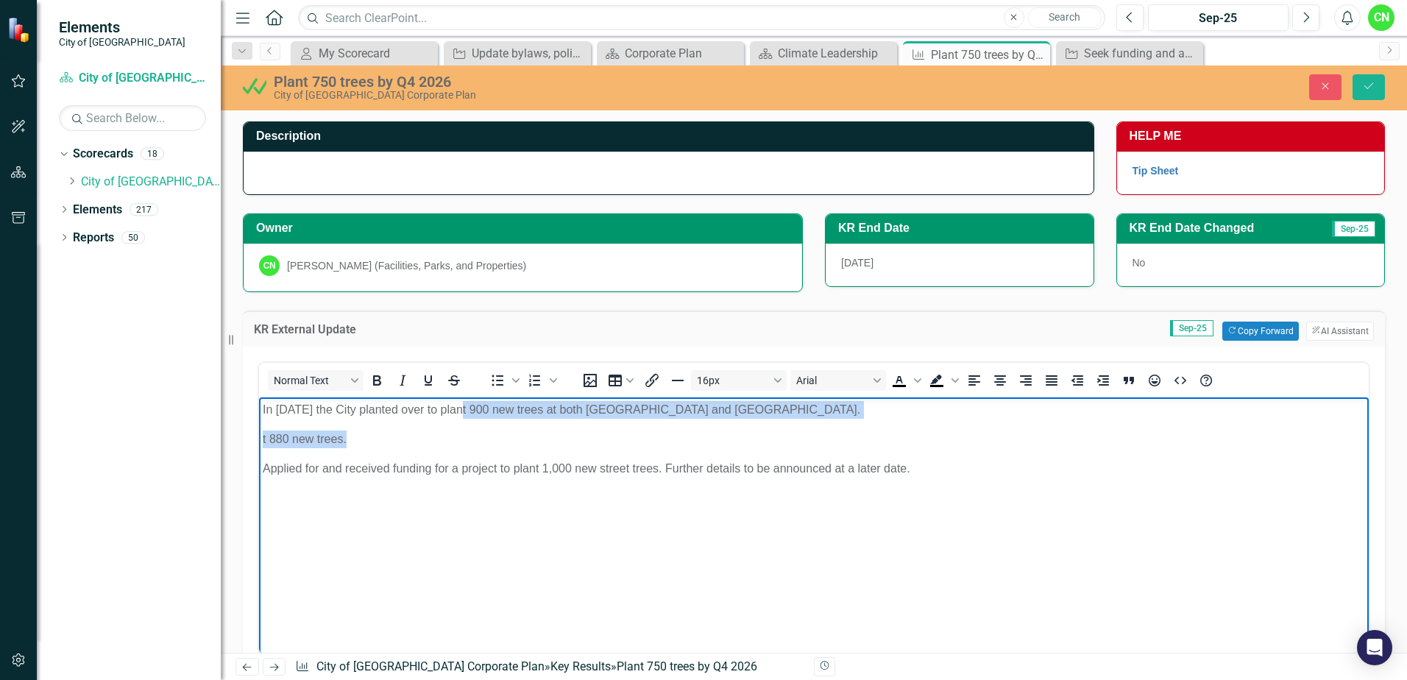
drag, startPoint x: 623, startPoint y: 437, endPoint x: 460, endPoint y: 410, distance: 164.9
click at [460, 410] on body "In [DATE] the City planted over to plant 900 new trees at both [GEOGRAPHIC_DATA…" at bounding box center [814, 507] width 1110 height 221
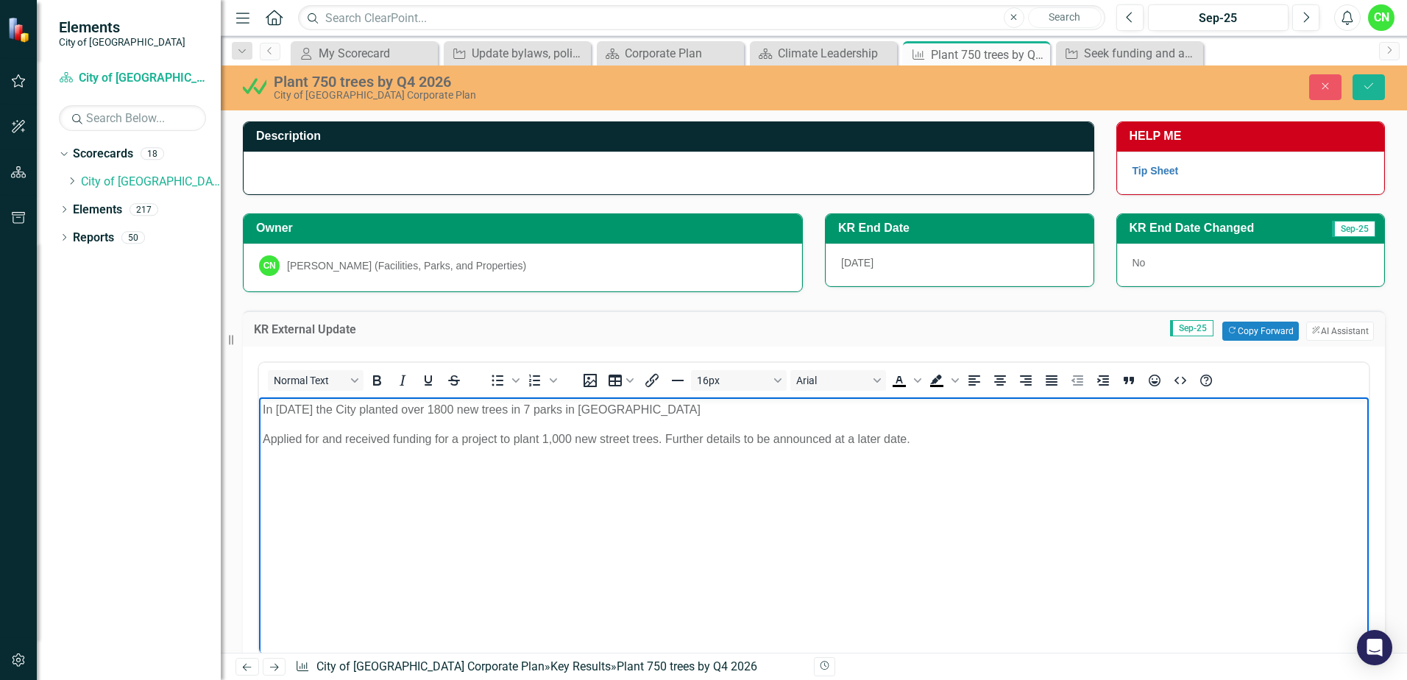
click at [697, 410] on p "In [DATE] the City planted over 1800 new trees in 7 parks in [GEOGRAPHIC_DATA]" at bounding box center [814, 409] width 1103 height 18
click at [825, 415] on p "In [DATE] the City planted over 1800 new trees in 7 parks in [GEOGRAPHIC_DATA] …" at bounding box center [814, 409] width 1103 height 18
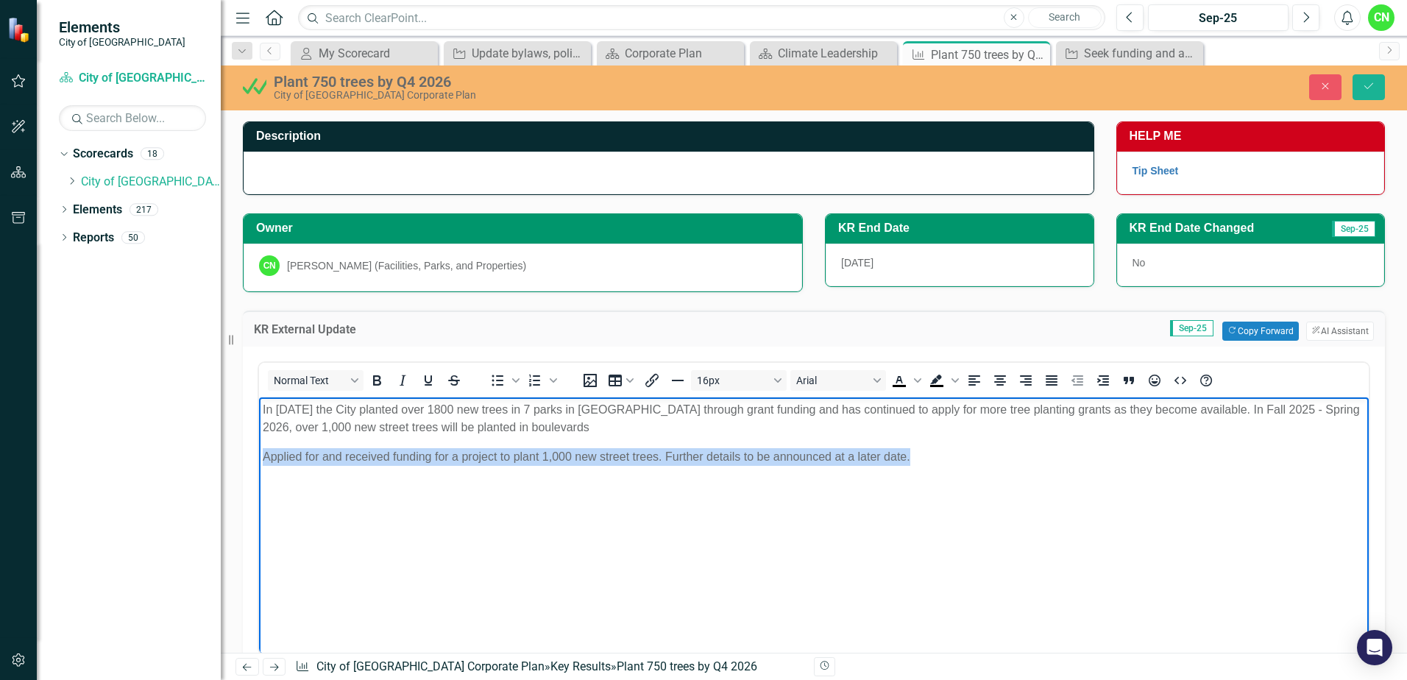
drag, startPoint x: 944, startPoint y: 459, endPoint x: 506, endPoint y: 863, distance: 595.3
click at [259, 465] on html "In [DATE] the City planted over 1800 new trees in 7 parks in [GEOGRAPHIC_DATA] …" at bounding box center [814, 507] width 1110 height 221
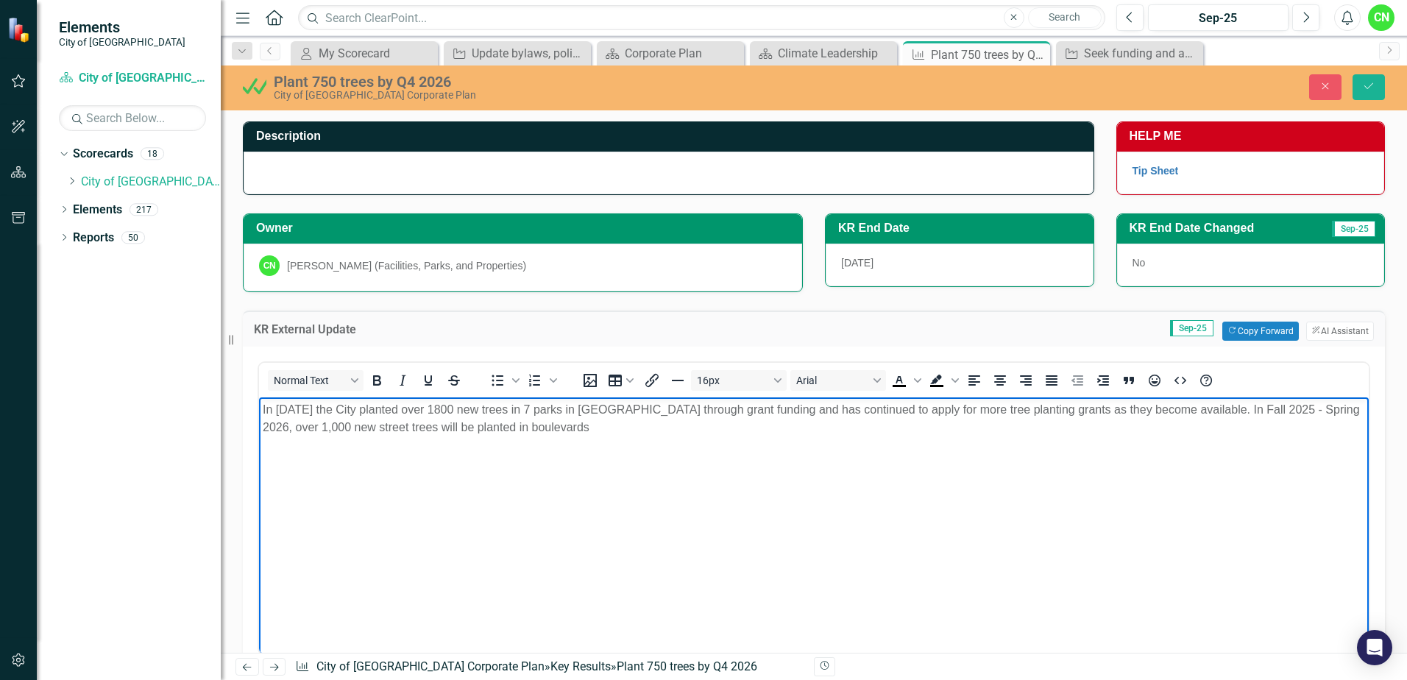
click at [790, 432] on p "In [DATE] the City planted over 1800 new trees in 7 parks in [GEOGRAPHIC_DATA] …" at bounding box center [814, 417] width 1103 height 35
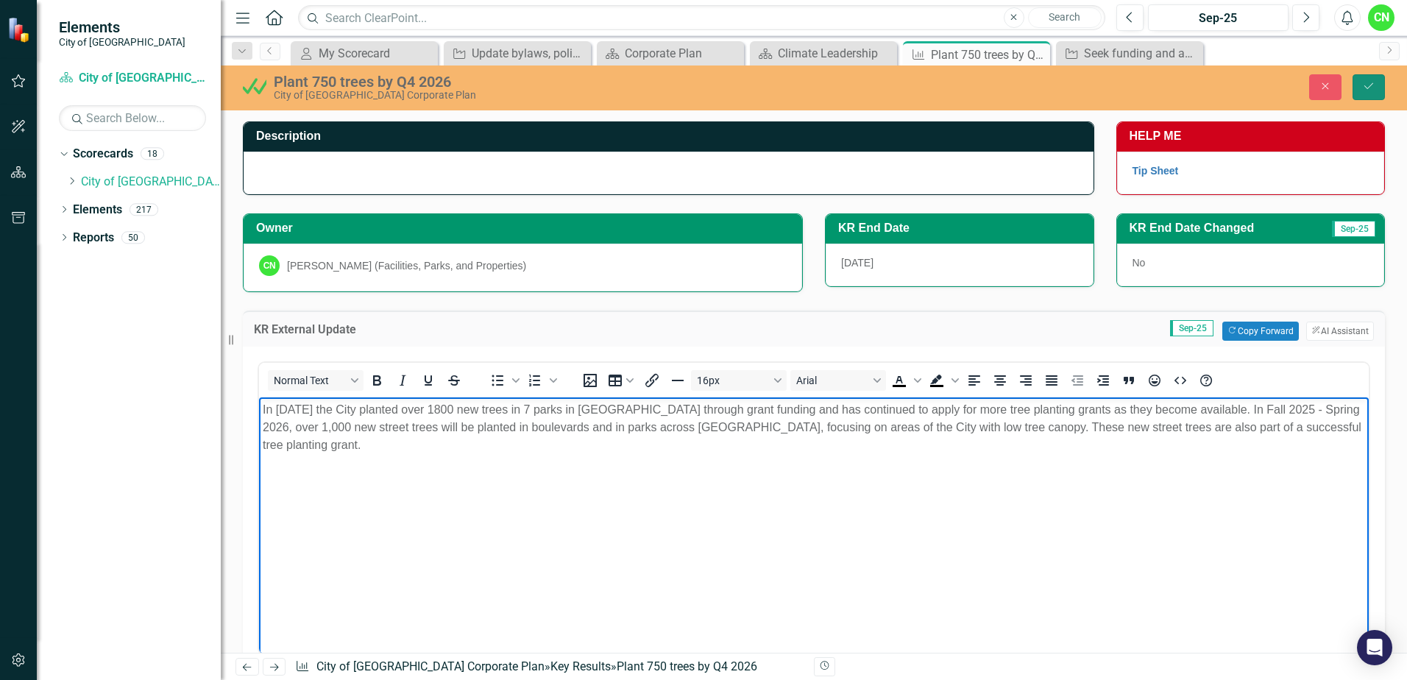
click at [1359, 91] on button "Save" at bounding box center [1369, 87] width 32 height 26
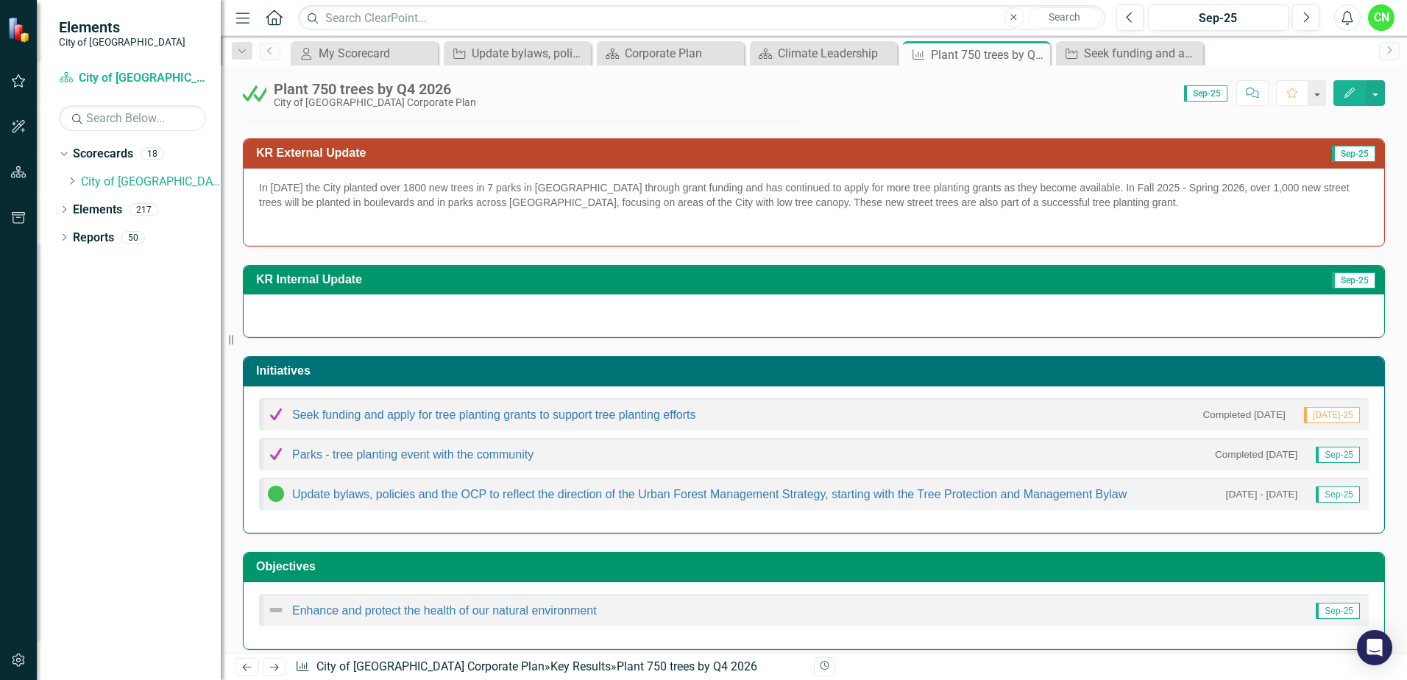
scroll to position [183, 0]
